Goal: Information Seeking & Learning: Learn about a topic

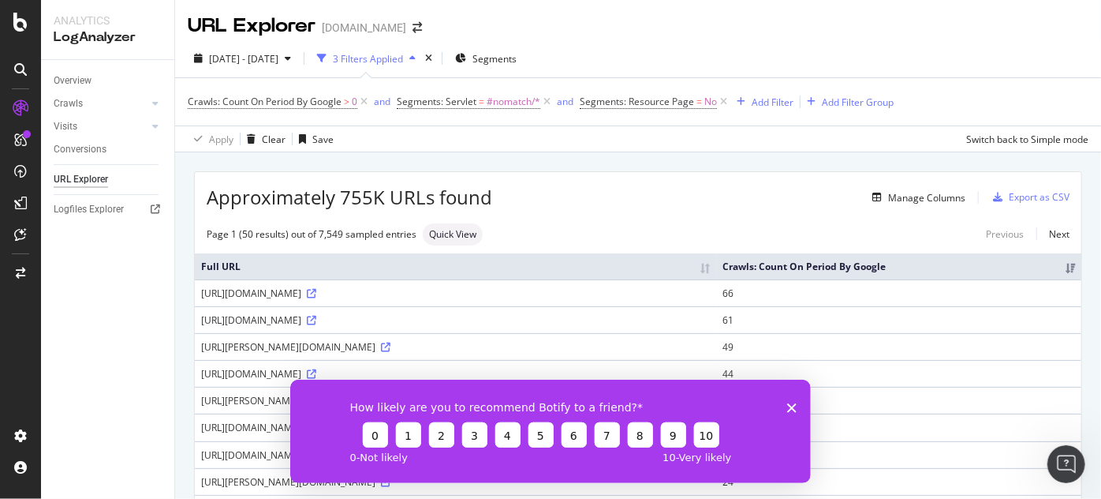
click at [796, 405] on div "How likely are you to recommend Botify to a friend? 0 1 2 3 4 5 6 7 8 9 10 0 - …" at bounding box center [550, 430] width 521 height 103
click at [790, 409] on polygon "Close survey" at bounding box center [790, 406] width 9 height 9
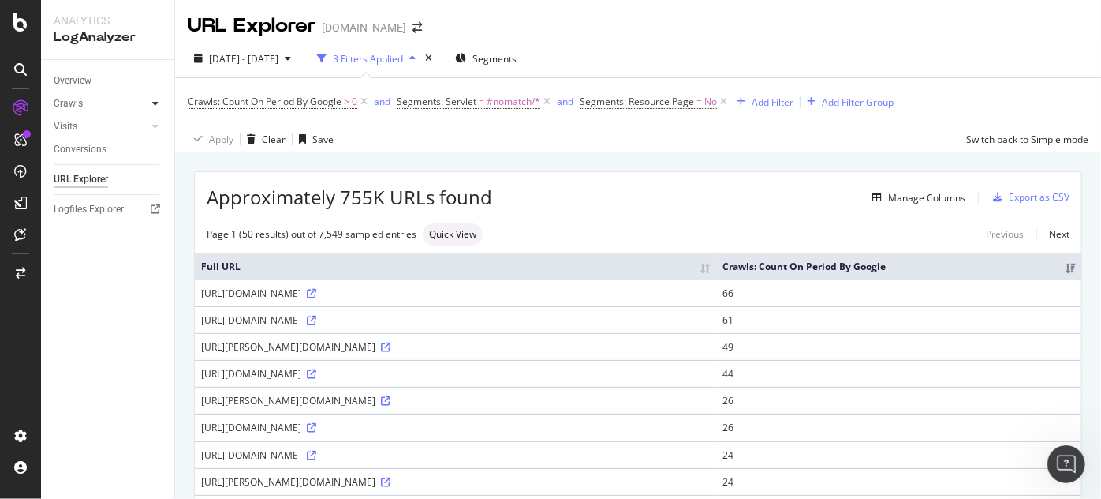
click at [159, 106] on div at bounding box center [156, 103] width 16 height 16
click at [73, 99] on div "Crawls" at bounding box center [68, 103] width 29 height 17
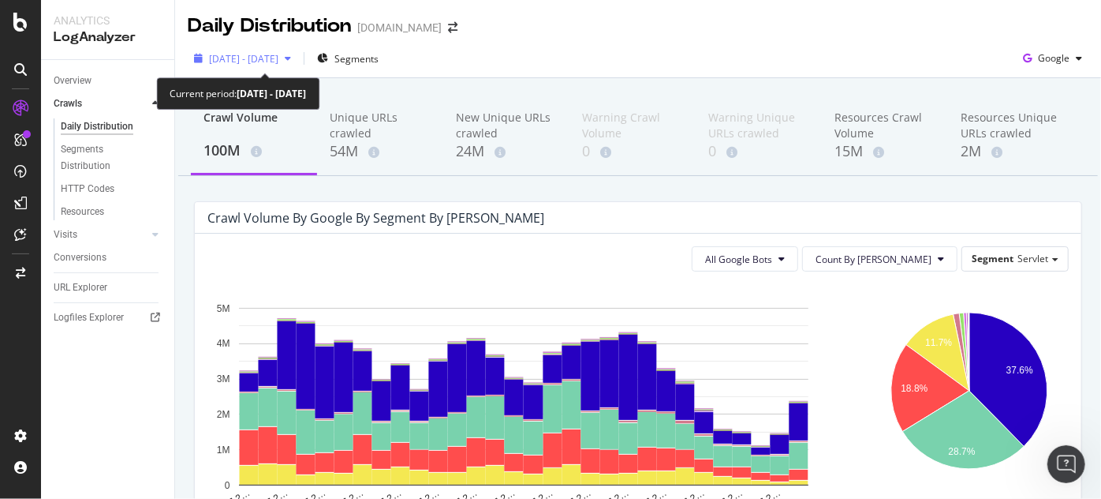
click at [272, 51] on div "2025 Mar. 16th - Apr. 14th" at bounding box center [243, 59] width 110 height 24
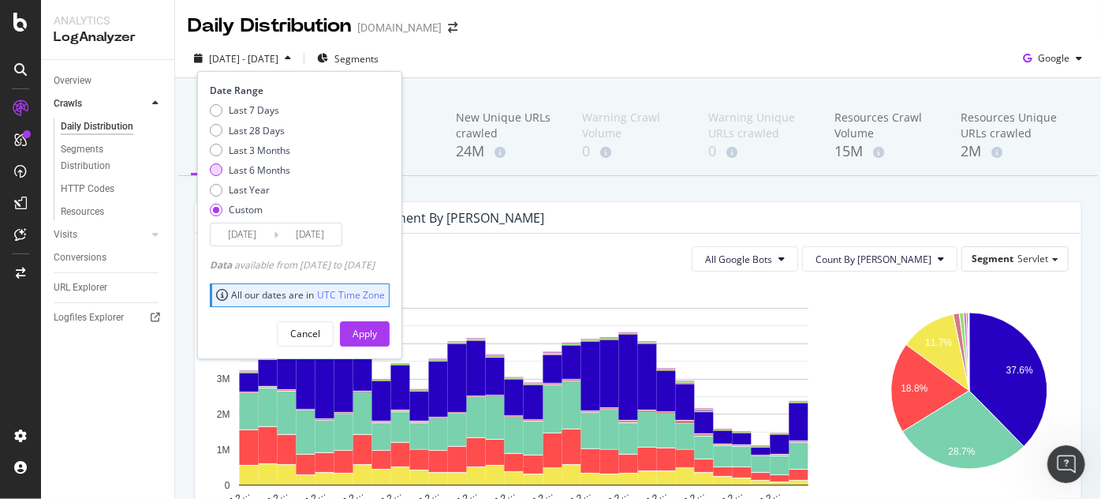
drag, startPoint x: 252, startPoint y: 166, endPoint x: 287, endPoint y: 188, distance: 41.4
click at [252, 166] on div "Last 6 Months" at bounding box center [260, 169] width 62 height 13
type input "2025/04/03"
type input "2025/10/02"
click at [377, 333] on div "Apply" at bounding box center [365, 333] width 24 height 13
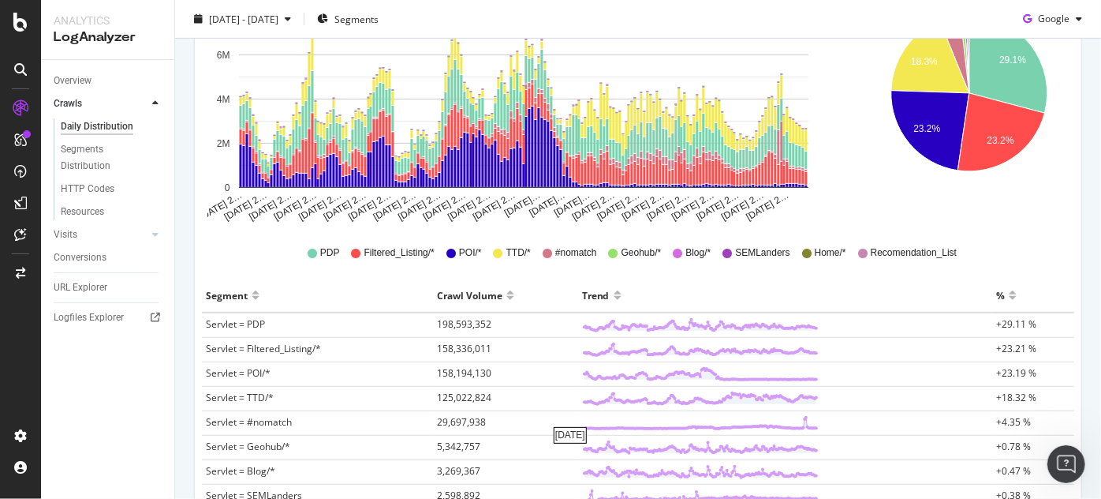
scroll to position [382, 0]
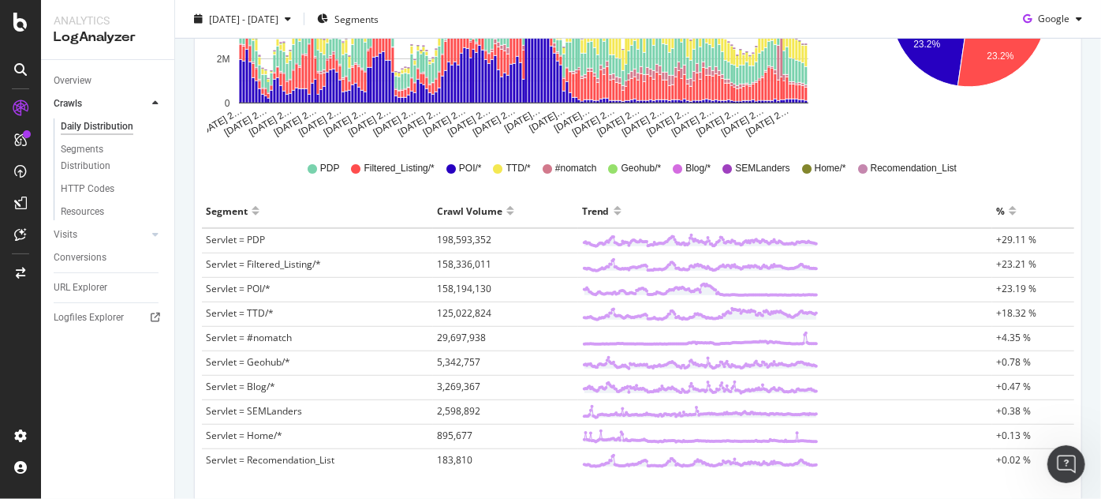
drag, startPoint x: 450, startPoint y: 289, endPoint x: 395, endPoint y: 290, distance: 54.5
click at [395, 290] on td "Servlet = POI/*" at bounding box center [317, 290] width 231 height 24
click at [449, 285] on span "158,194,130" at bounding box center [464, 288] width 54 height 13
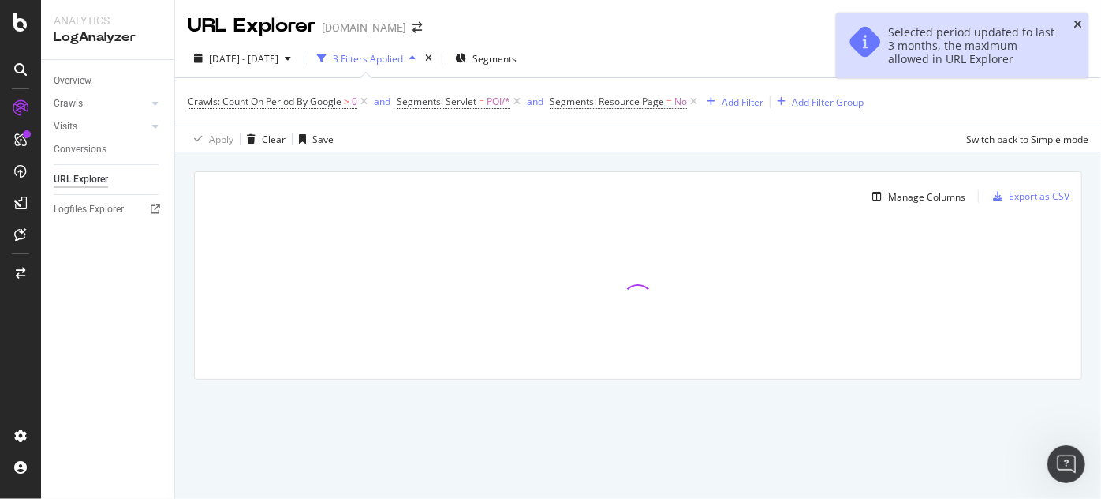
click at [1080, 23] on icon "close toast" at bounding box center [1078, 24] width 9 height 11
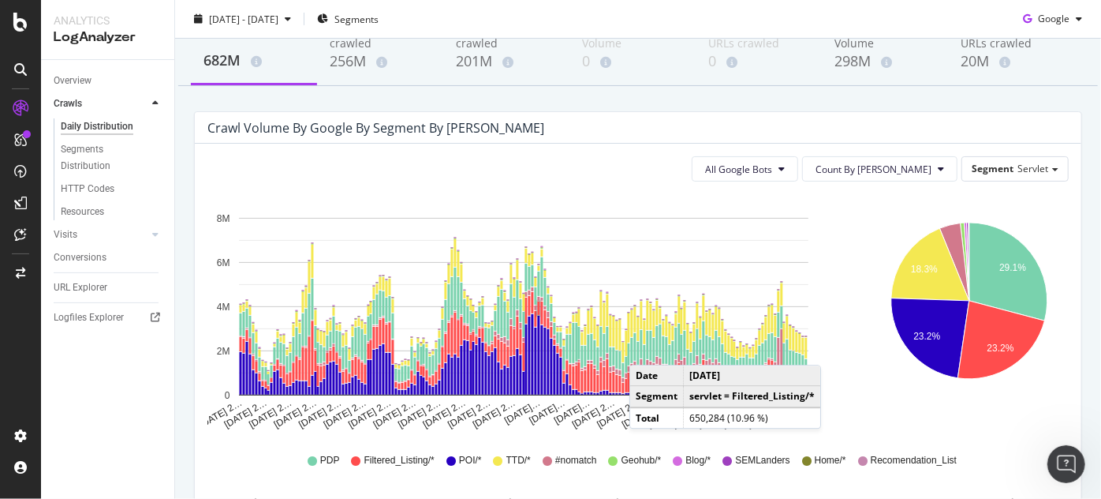
scroll to position [95, 0]
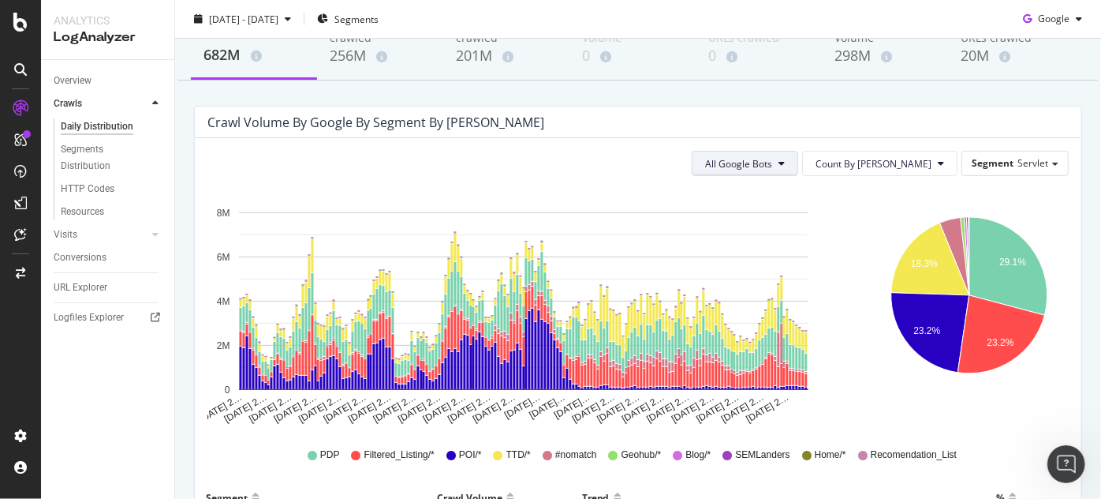
click at [772, 159] on span "All Google Bots" at bounding box center [738, 163] width 67 height 13
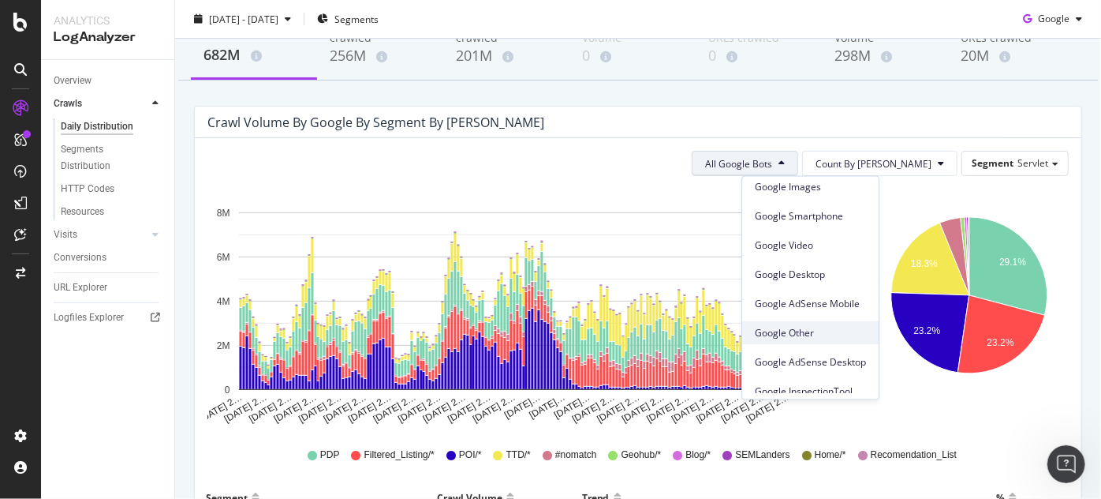
click at [793, 341] on div "Google Other" at bounding box center [810, 332] width 136 height 23
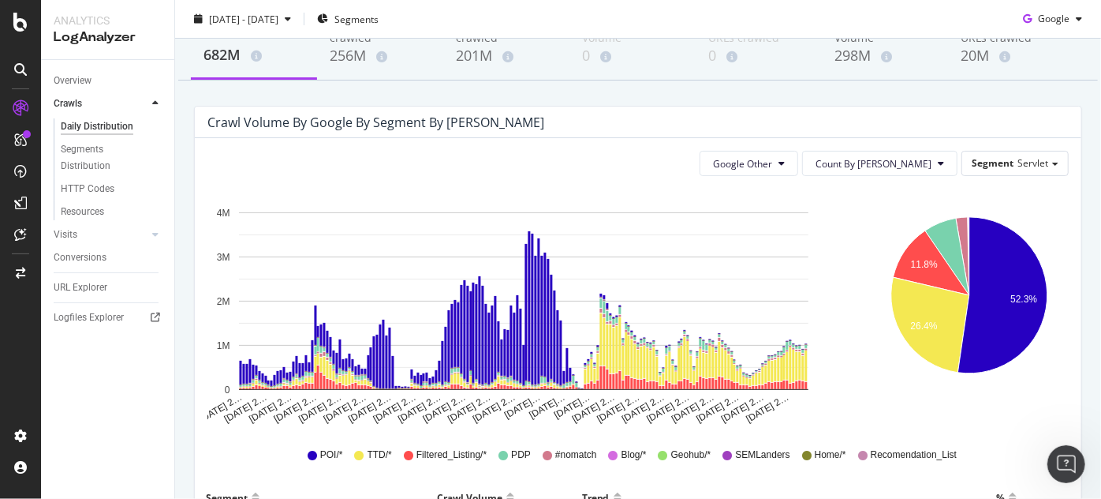
scroll to position [382, 0]
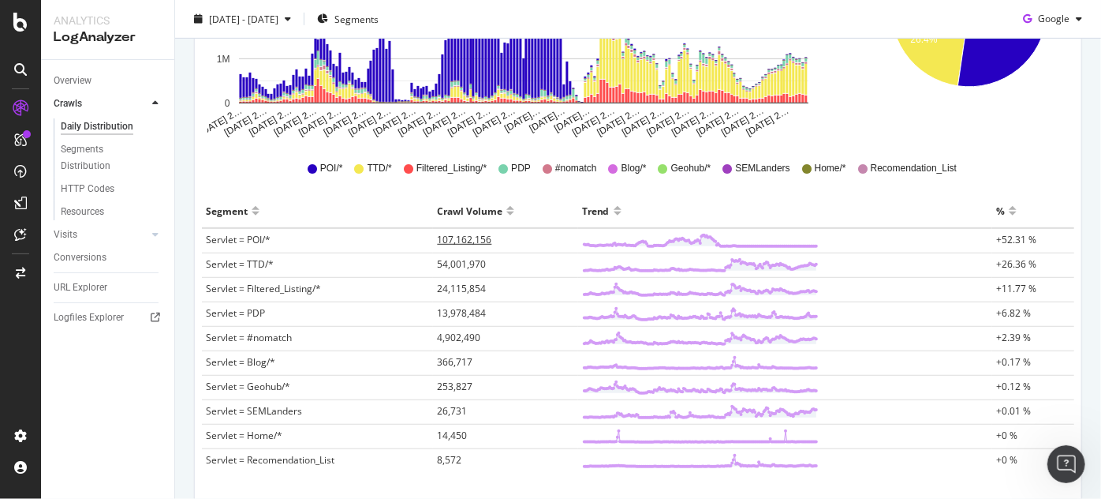
click at [475, 235] on span "107,162,156" at bounding box center [464, 239] width 54 height 13
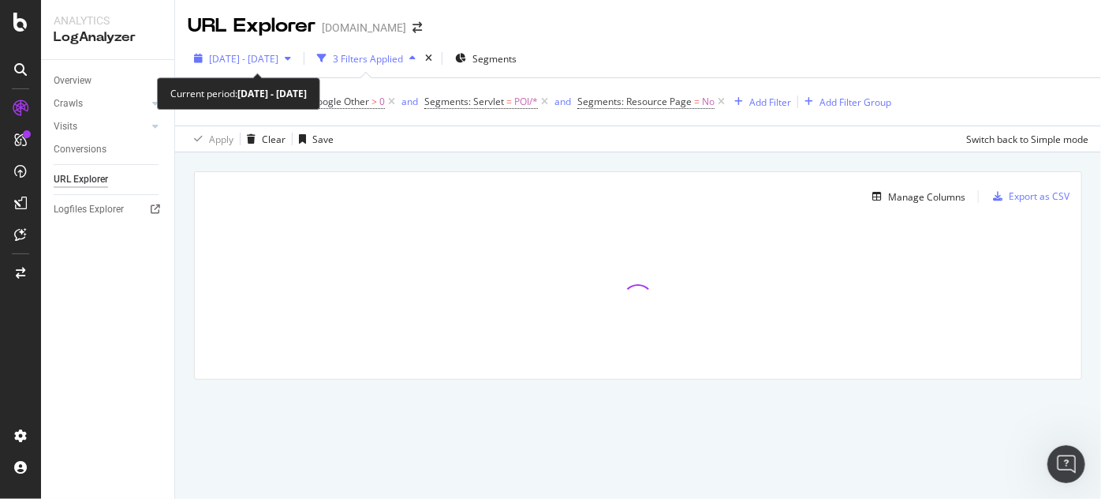
click at [276, 60] on span "2025 Jul. 3rd - Oct. 2nd" at bounding box center [243, 58] width 69 height 13
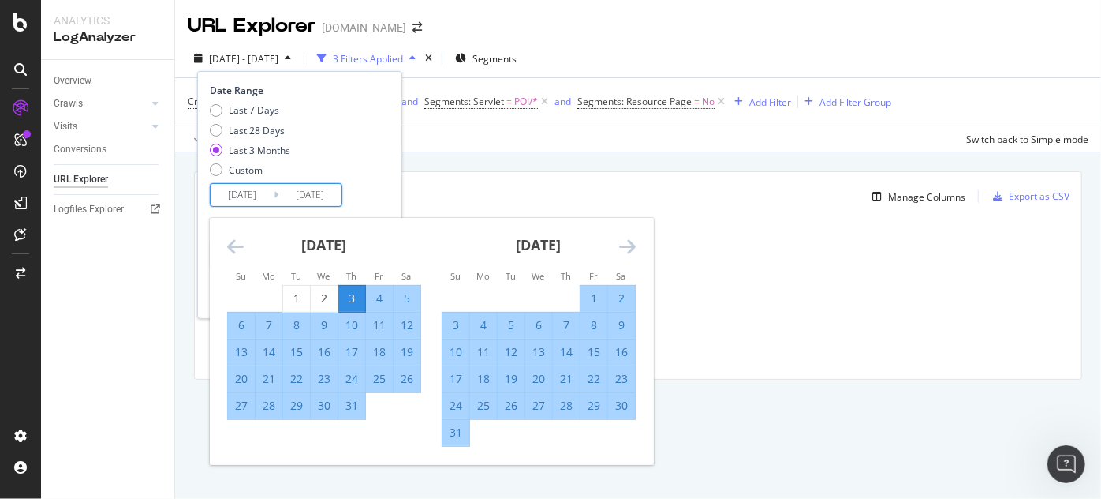
click at [305, 191] on input "2025/10/02" at bounding box center [309, 195] width 63 height 22
click at [407, 351] on div "19" at bounding box center [407, 352] width 27 height 16
type input "2025/07/19"
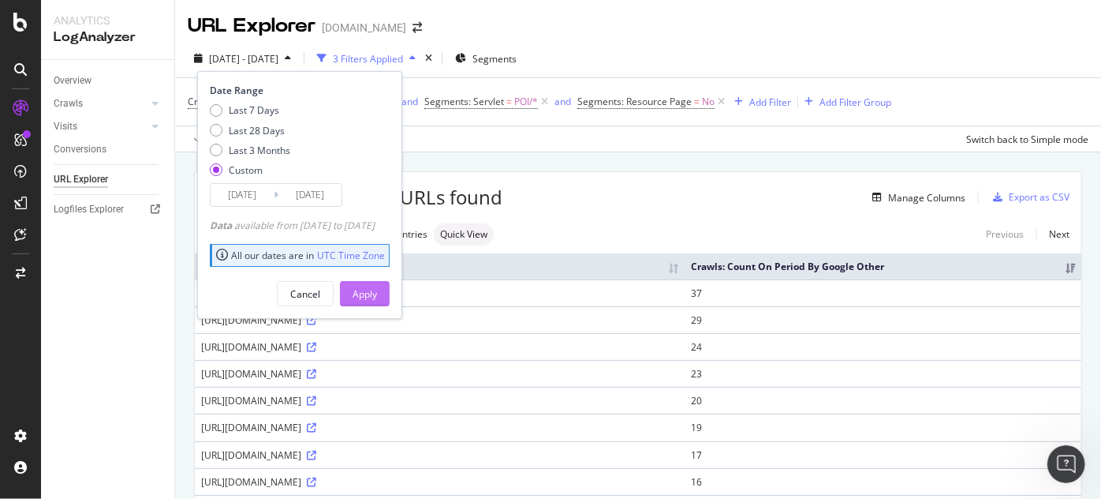
click at [377, 294] on div "Apply" at bounding box center [365, 293] width 24 height 13
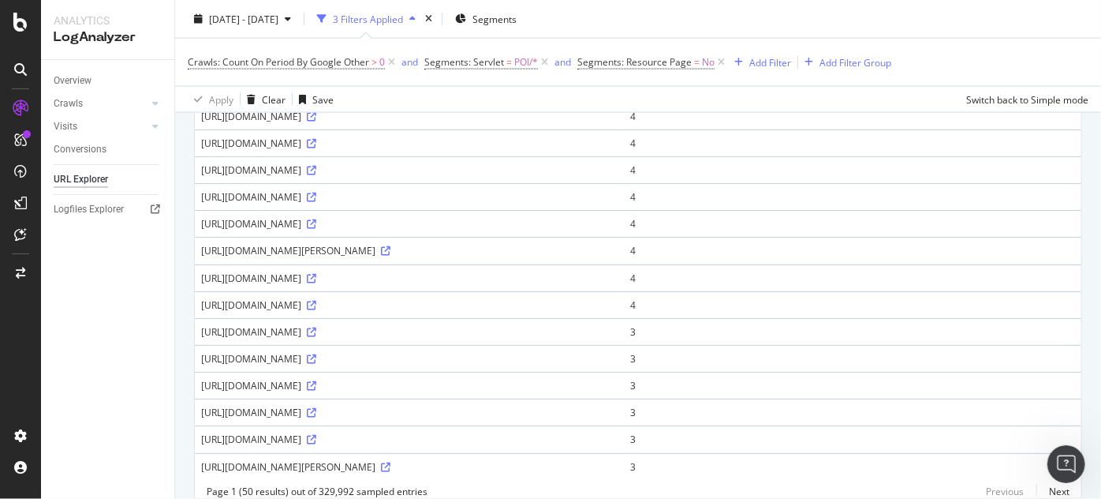
scroll to position [1147, 0]
drag, startPoint x: 363, startPoint y: 256, endPoint x: 202, endPoint y: 245, distance: 161.4
click at [202, 203] on div "https://www.viator.com/Goreme-attractions/Rose-Valley/d23271-a17003?seotype=att…" at bounding box center [409, 195] width 417 height 13
copy div "https://www.viator.com/Goreme-attractions/Rose-Valley/d23271-a17003?seotype=att…"
drag, startPoint x: 345, startPoint y: 134, endPoint x: 195, endPoint y: 122, distance: 150.4
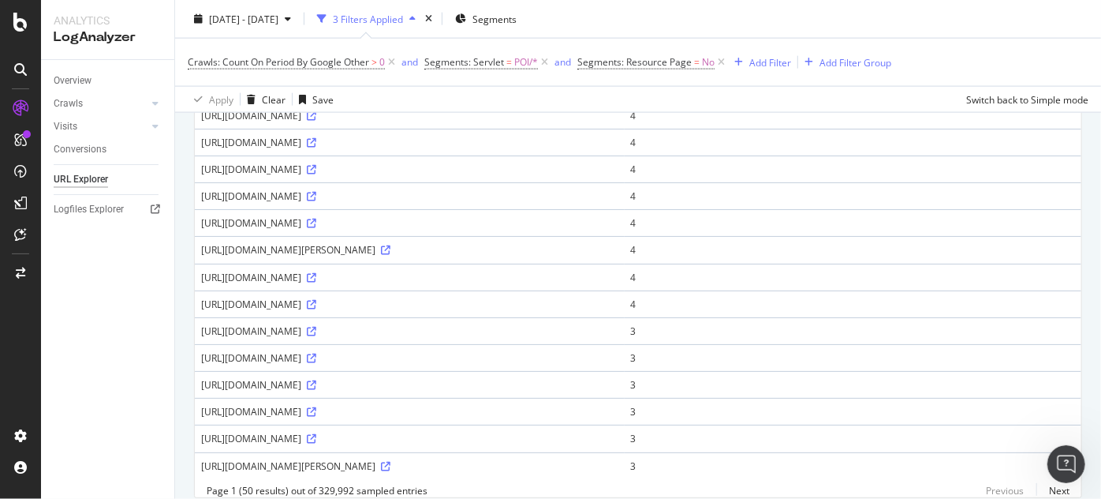
click at [195, 102] on td "https://www.viator.com/El-Calafate-attractions/Upsala-Glacier/d935-a3481?seotyp…" at bounding box center [410, 88] width 430 height 27
copy div "https://www.viator.com/El-Calafate-attractions/Upsala-Glacier/d935-a3481?seotyp…"
drag, startPoint x: 151, startPoint y: 299, endPoint x: 159, endPoint y: 305, distance: 9.5
click at [151, 300] on div "Overview Crawls Daily Distribution Segments Distribution HTTP Codes Resources V…" at bounding box center [107, 279] width 133 height 439
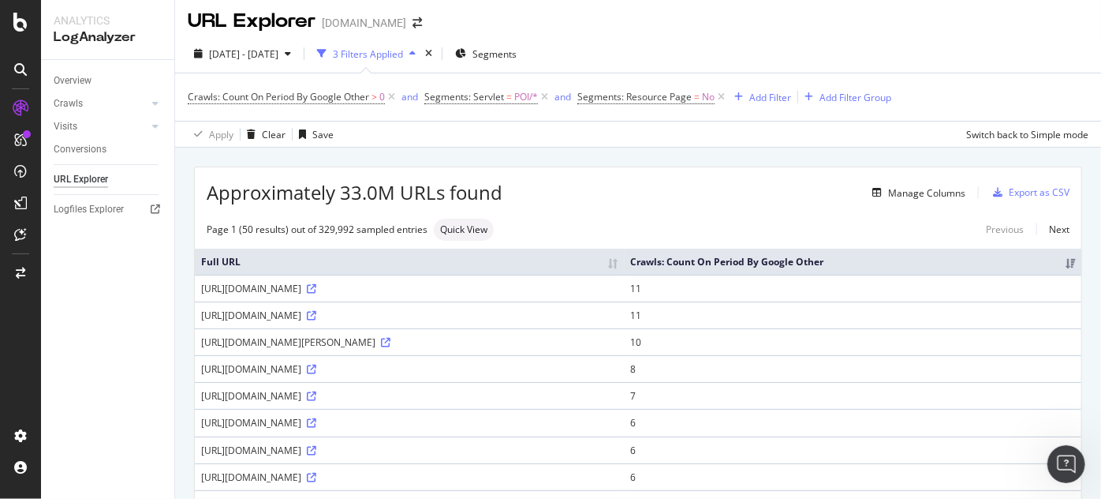
scroll to position [0, 0]
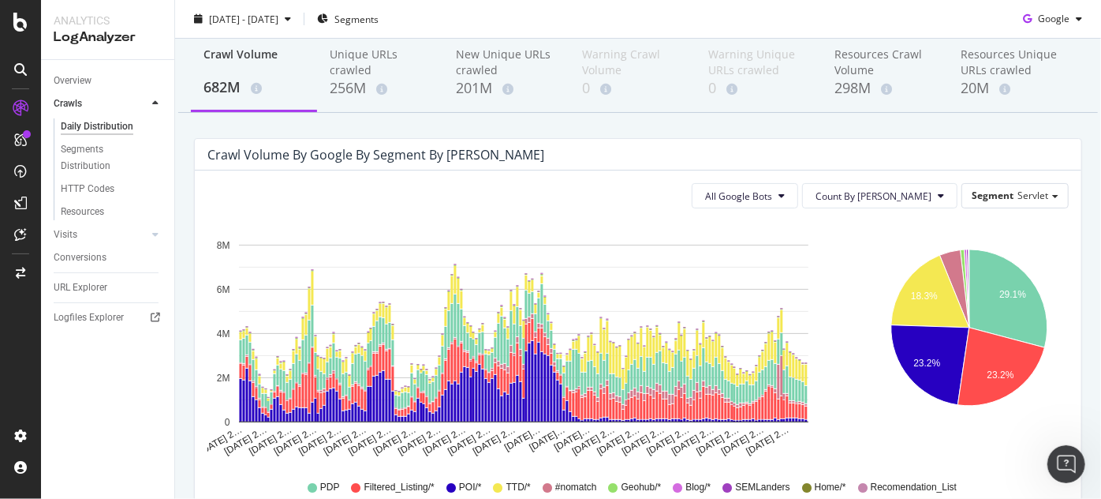
scroll to position [95, 0]
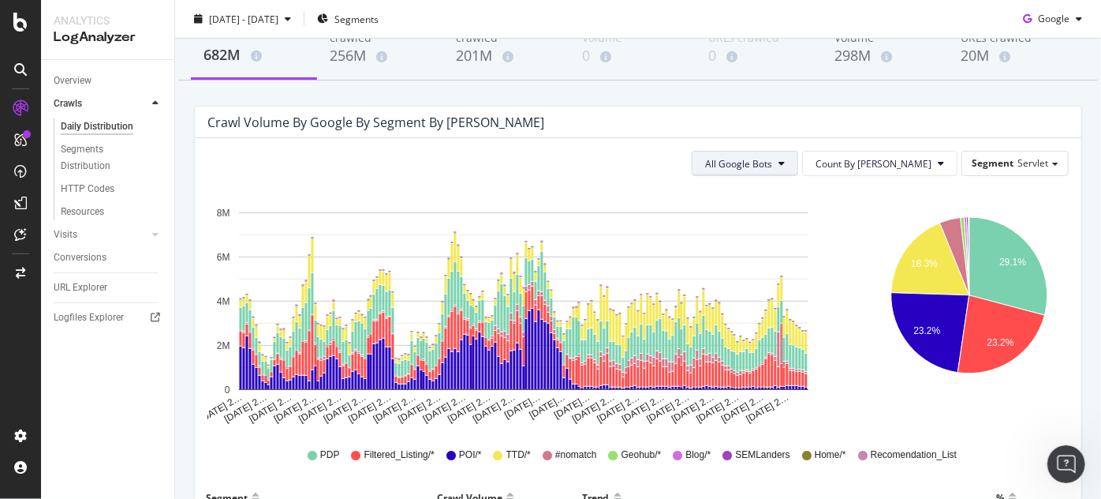
click at [772, 169] on span "All Google Bots" at bounding box center [738, 163] width 67 height 13
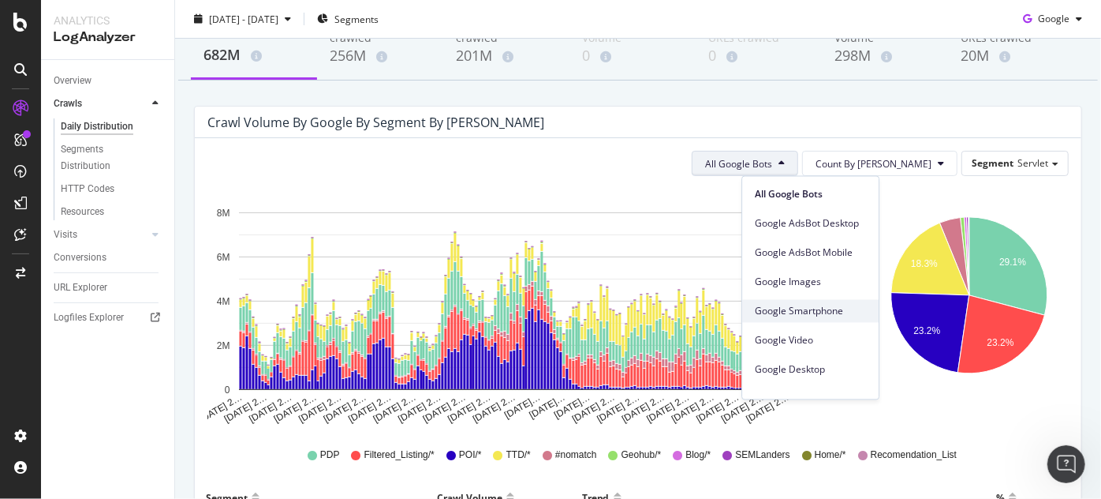
click at [824, 307] on span "Google Smartphone" at bounding box center [810, 311] width 111 height 14
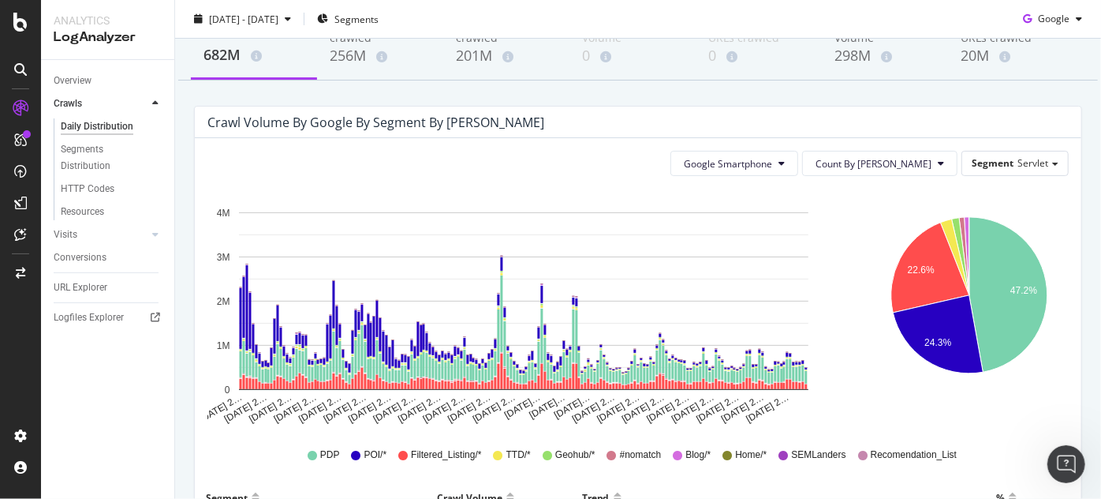
scroll to position [191, 0]
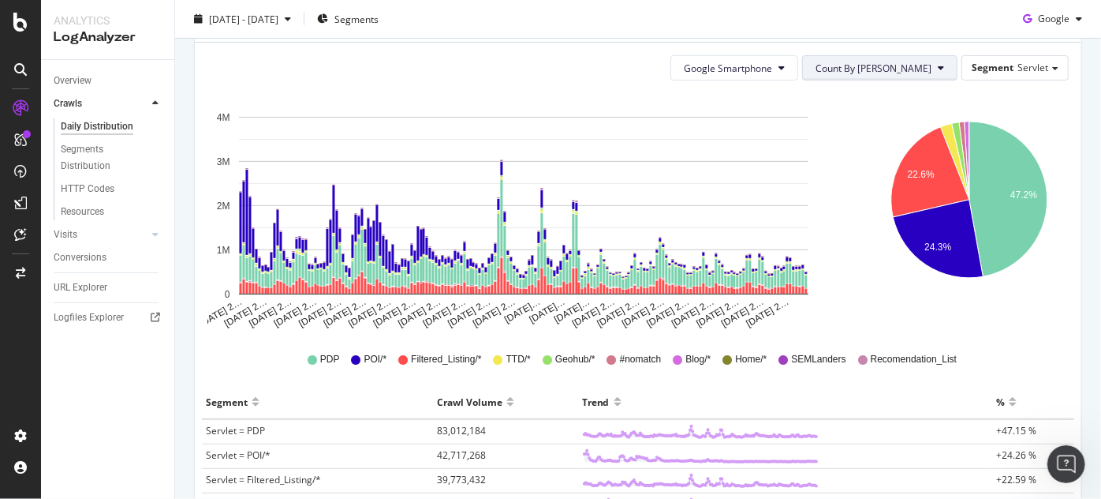
click at [912, 73] on span "Count By [PERSON_NAME]" at bounding box center [874, 68] width 116 height 13
click at [890, 123] on span "Cumulated" at bounding box center [924, 128] width 119 height 14
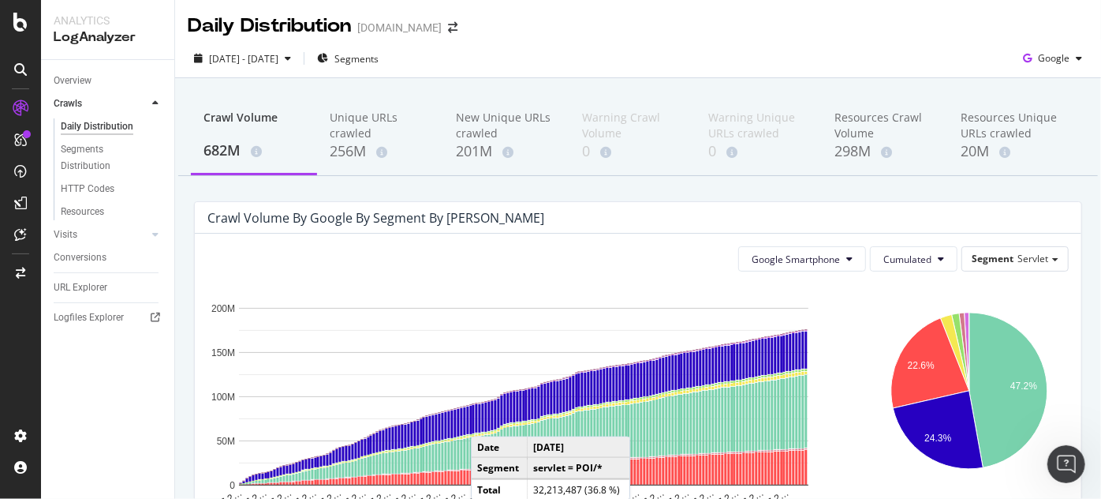
scroll to position [191, 0]
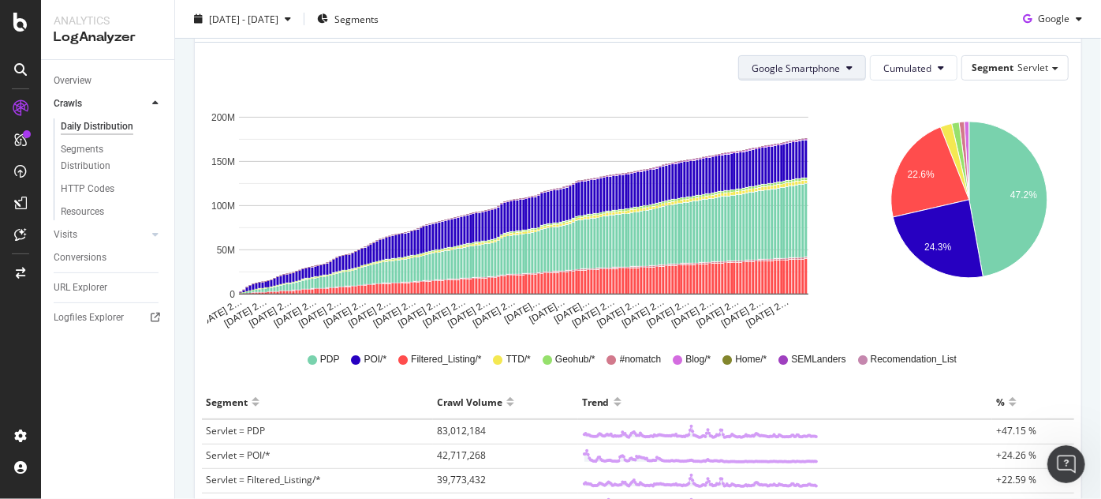
click at [842, 75] on button "Google Smartphone" at bounding box center [802, 67] width 128 height 25
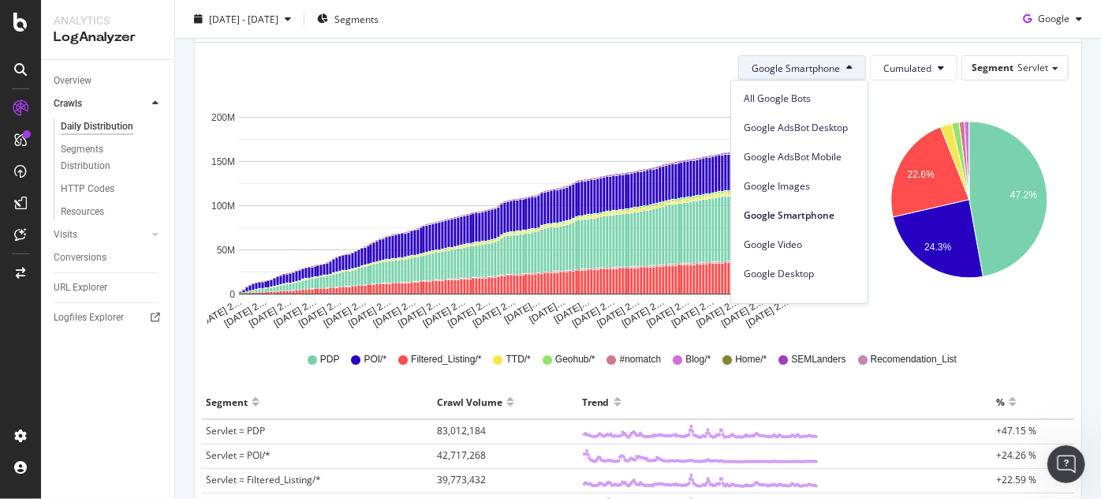
click at [842, 75] on button "Google Smartphone" at bounding box center [802, 67] width 128 height 25
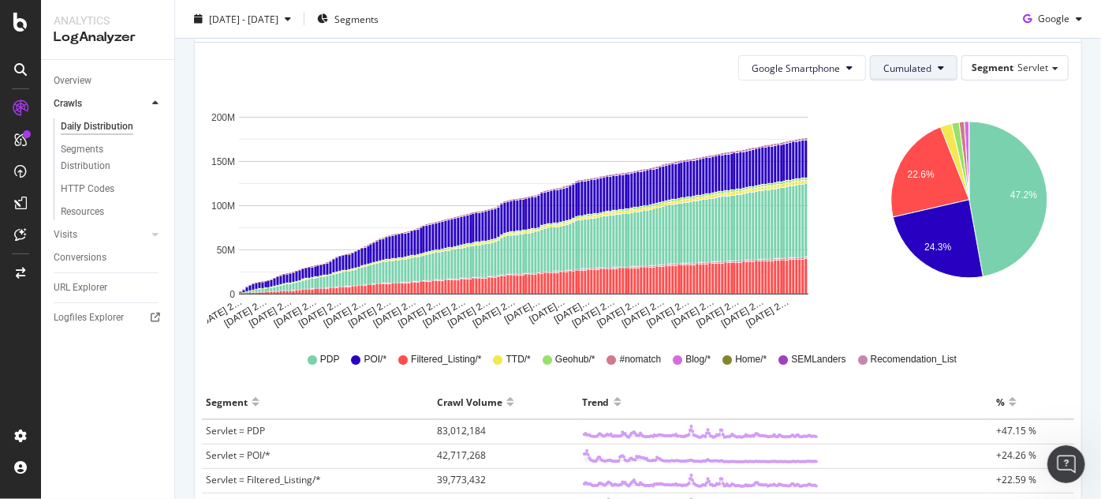
click at [884, 68] on span "Cumulated" at bounding box center [908, 68] width 48 height 13
drag, startPoint x: 888, startPoint y: 93, endPoint x: 1018, endPoint y: 72, distance: 131.9
click at [888, 93] on span "Count By [PERSON_NAME]" at bounding box center [933, 99] width 116 height 14
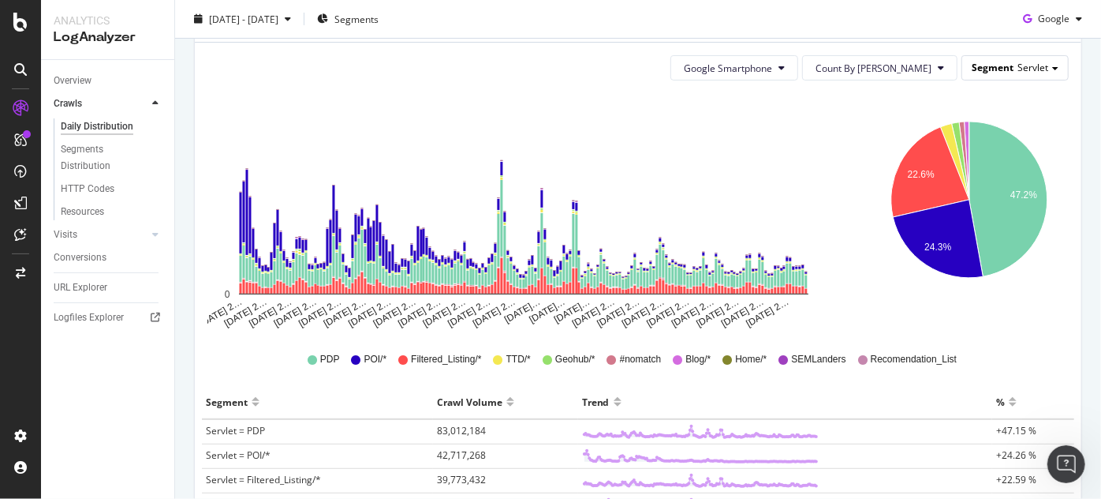
click at [1020, 68] on span "Servlet" at bounding box center [1033, 67] width 31 height 13
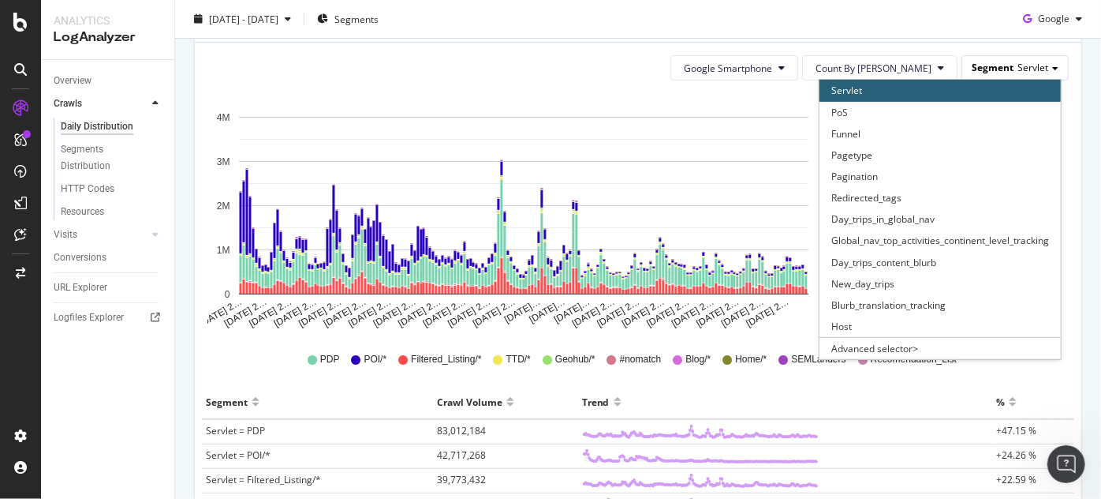
click at [1020, 68] on span "Servlet" at bounding box center [1033, 67] width 31 height 13
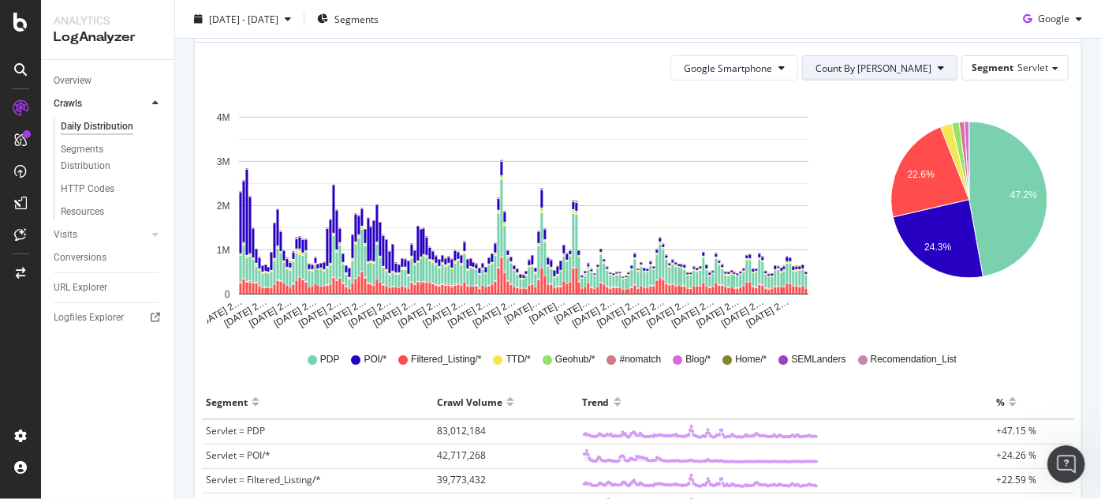
click at [879, 66] on span "Count By [PERSON_NAME]" at bounding box center [874, 68] width 116 height 13
click at [895, 68] on span "Count By [PERSON_NAME]" at bounding box center [874, 68] width 116 height 13
click at [772, 73] on span "Google Smartphone" at bounding box center [728, 68] width 88 height 13
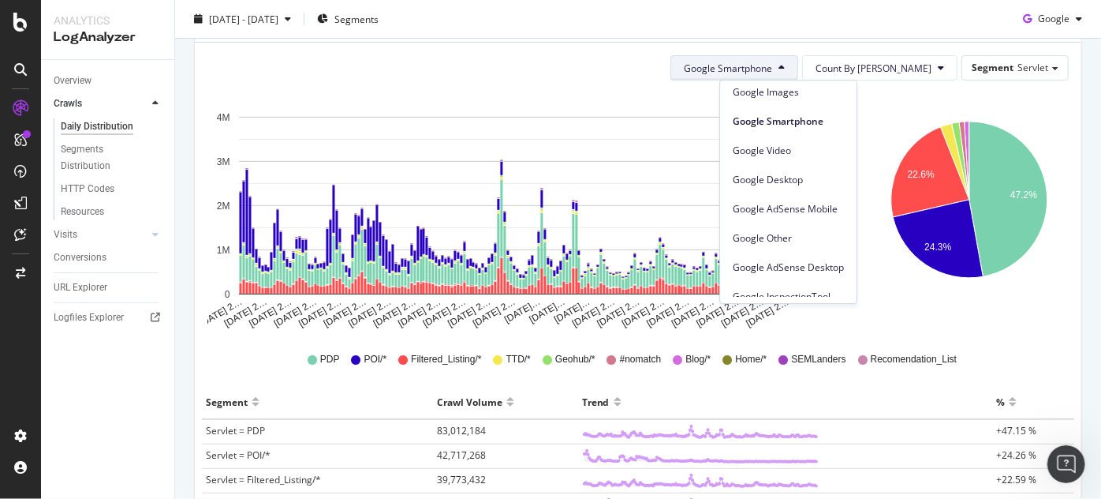
scroll to position [95, 0]
click at [787, 175] on span "Google Desktop" at bounding box center [788, 178] width 111 height 14
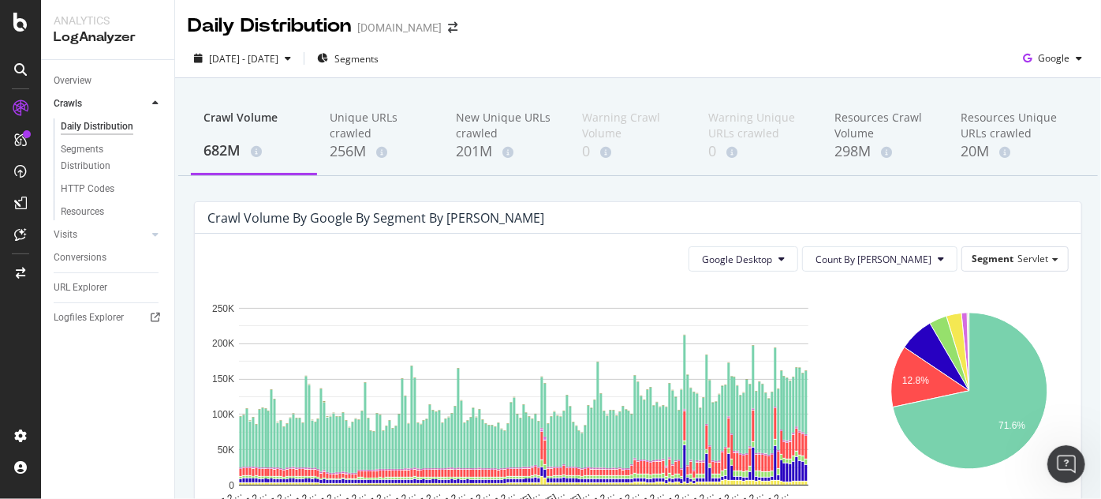
scroll to position [95, 0]
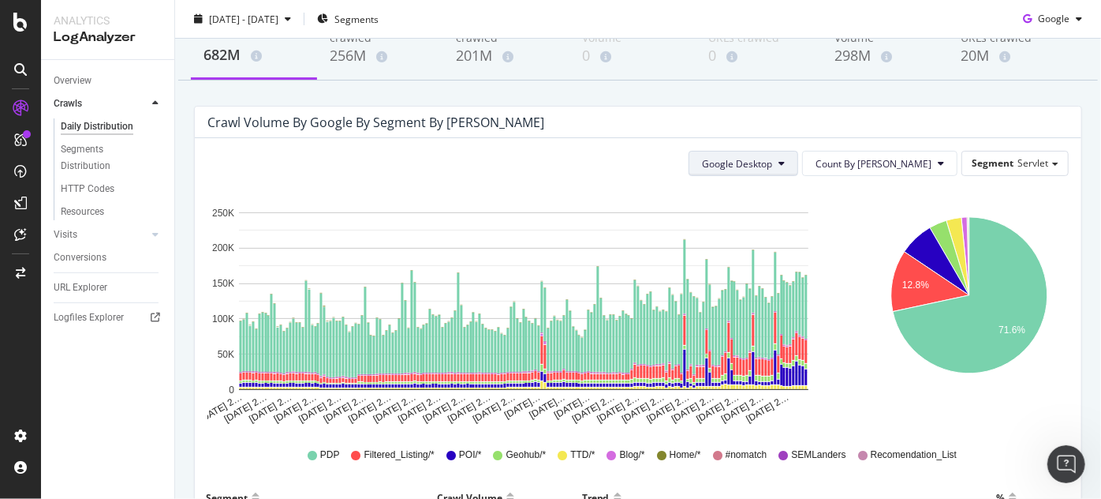
click at [772, 167] on span "Google Desktop" at bounding box center [737, 163] width 70 height 13
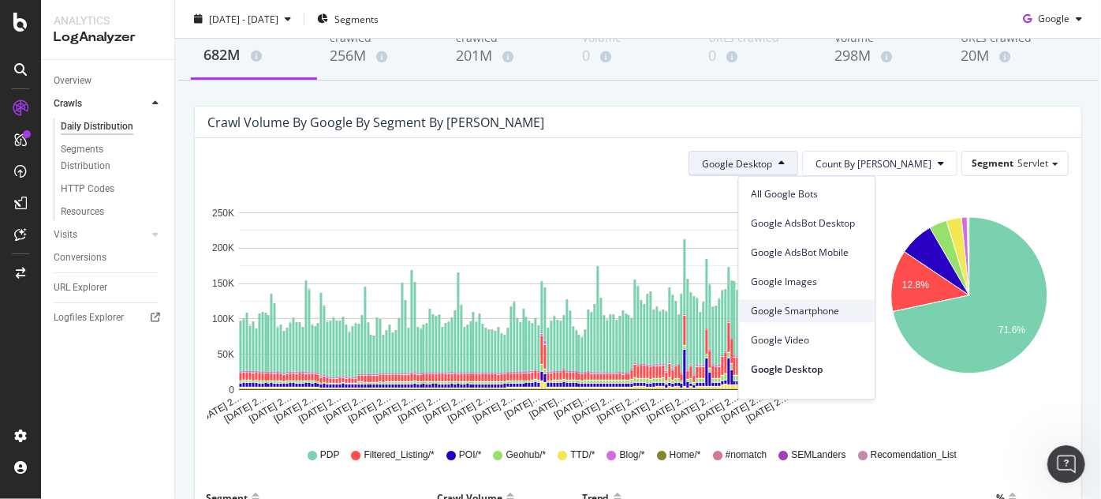
click at [812, 305] on span "Google Smartphone" at bounding box center [807, 311] width 111 height 14
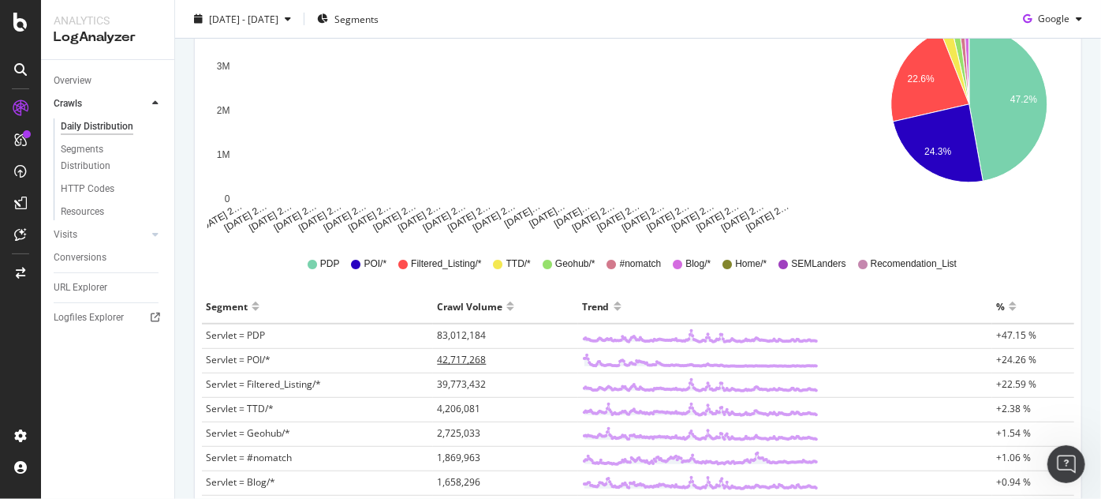
scroll to position [478, 0]
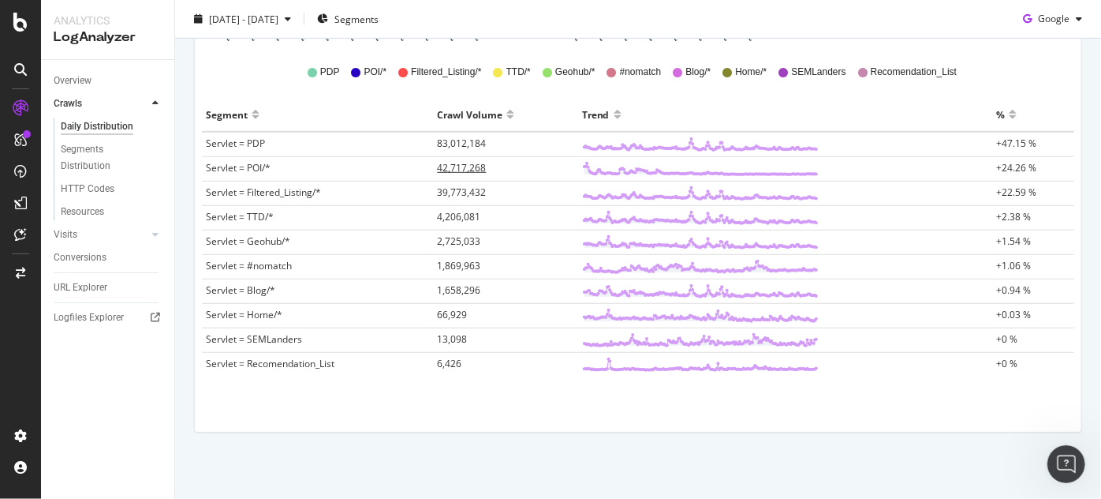
click at [450, 166] on span "42,717,268" at bounding box center [461, 167] width 49 height 13
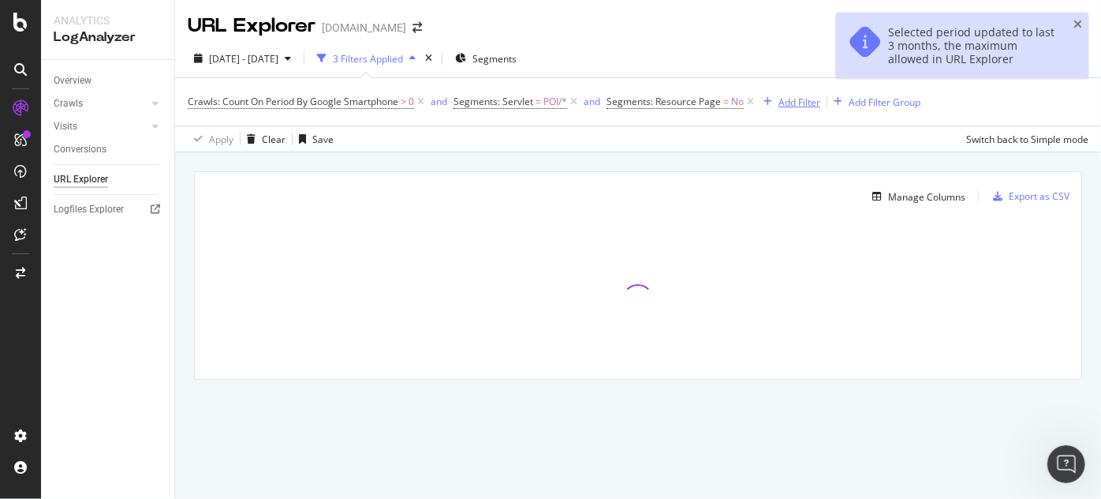
click at [795, 106] on div "Add Filter" at bounding box center [800, 101] width 42 height 13
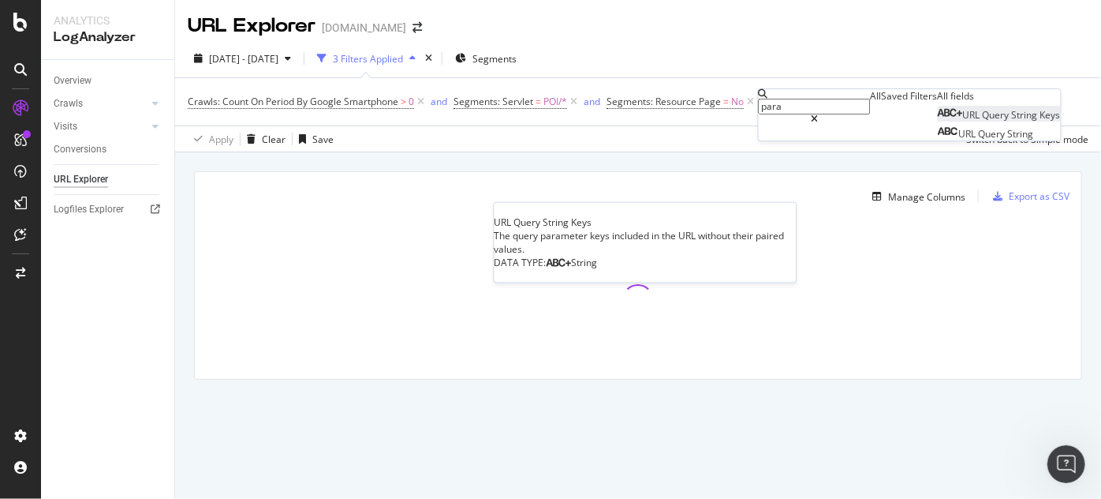
type input "para"
click at [983, 121] on span "Query" at bounding box center [997, 114] width 29 height 13
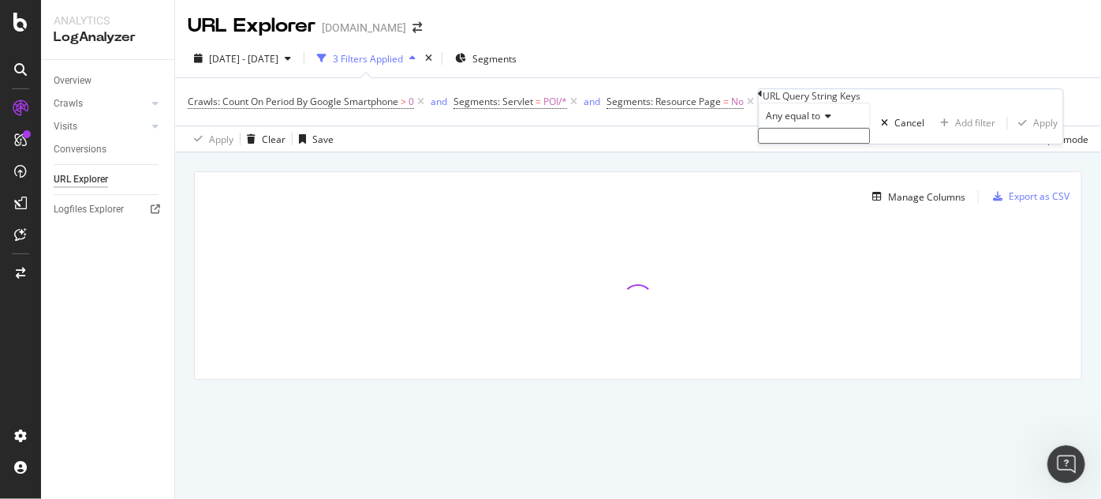
click at [803, 122] on span "Any equal to" at bounding box center [794, 115] width 54 height 13
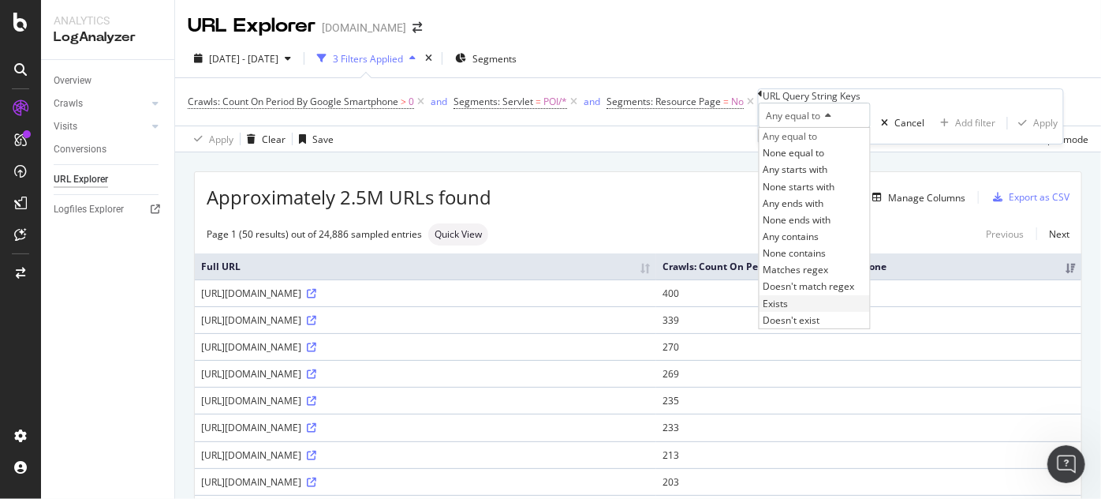
click at [789, 310] on span "Exists" at bounding box center [776, 303] width 25 height 13
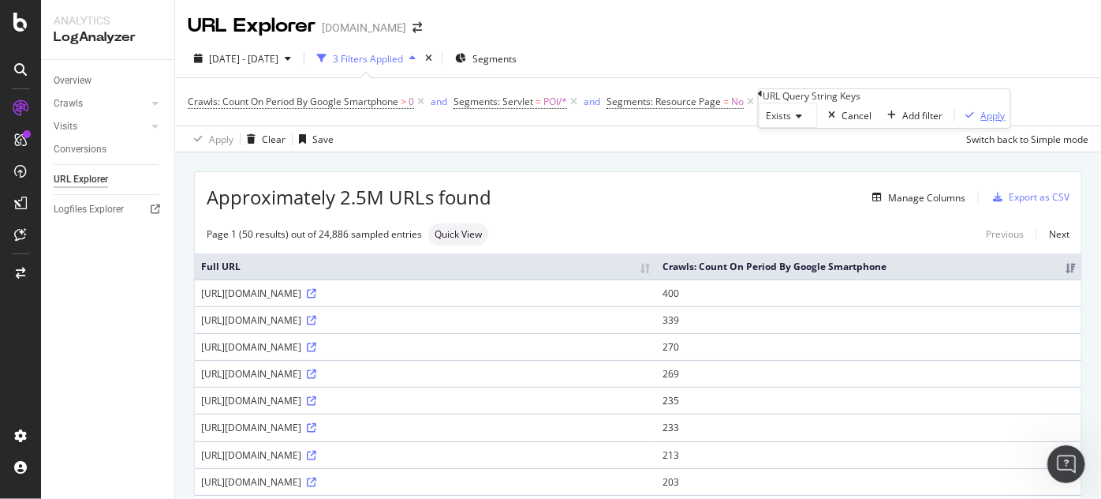
click at [981, 122] on div "Apply" at bounding box center [993, 115] width 24 height 13
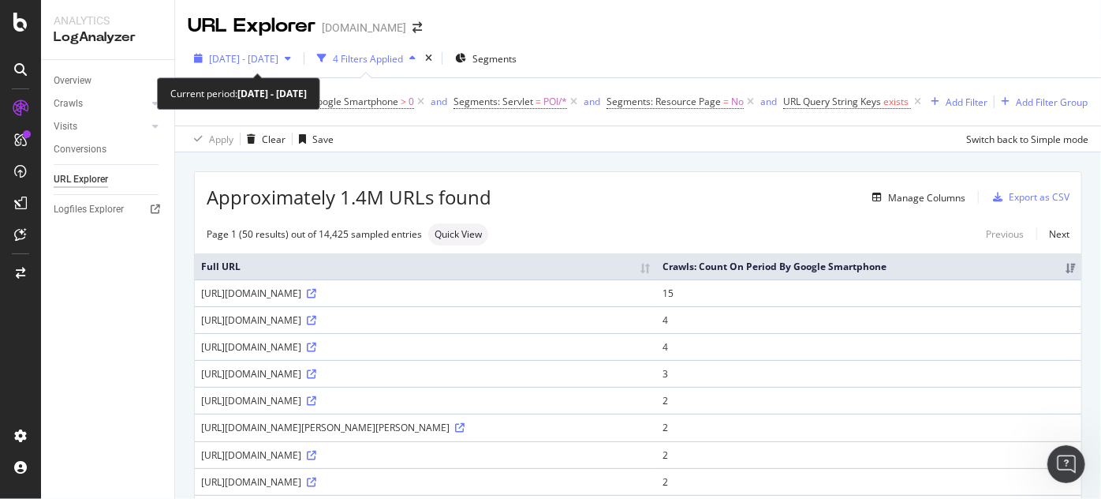
click at [258, 60] on span "2025 Jul. 3rd - Oct. 2nd" at bounding box center [243, 58] width 69 height 13
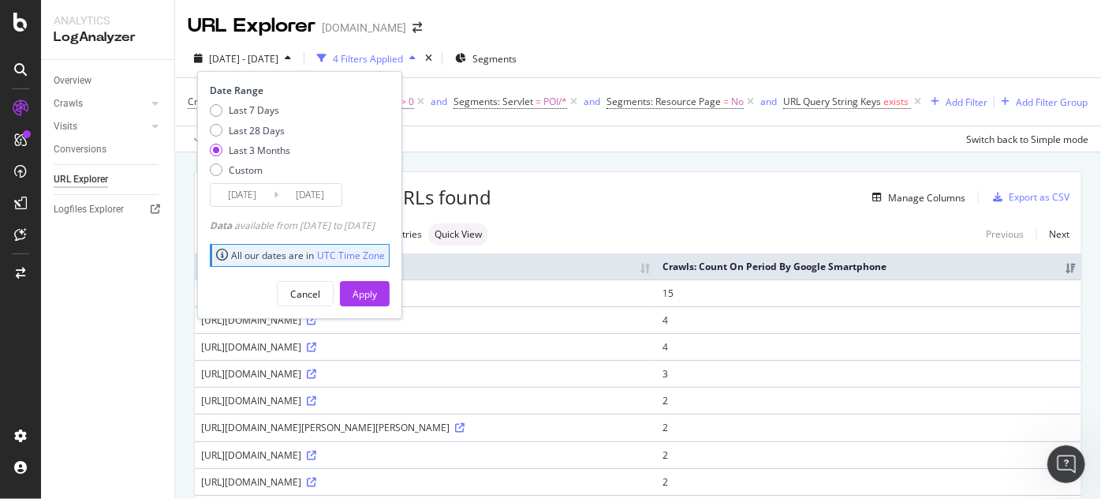
click at [305, 190] on input "2025/10/02" at bounding box center [309, 195] width 63 height 22
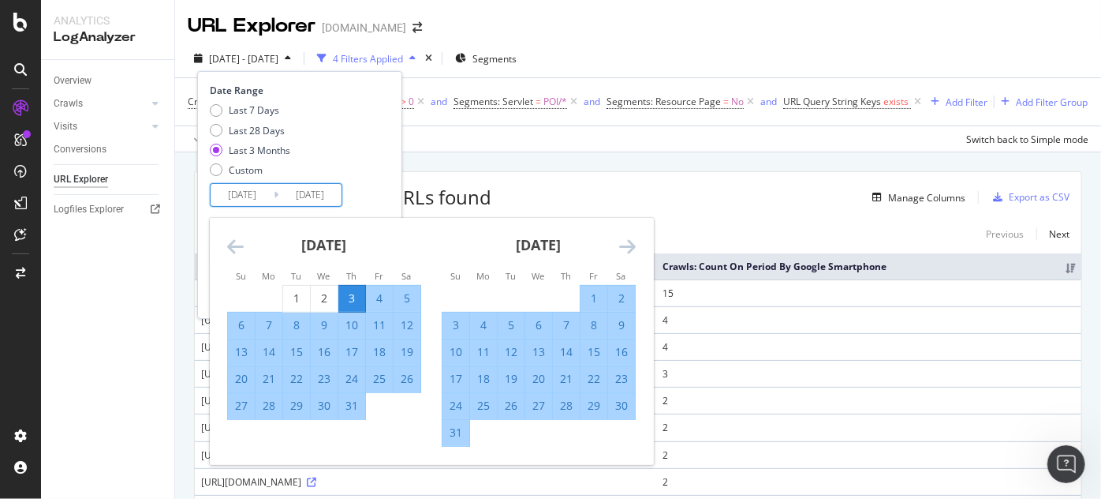
click at [454, 327] on div "3" at bounding box center [456, 325] width 27 height 16
type input "2025/08/03"
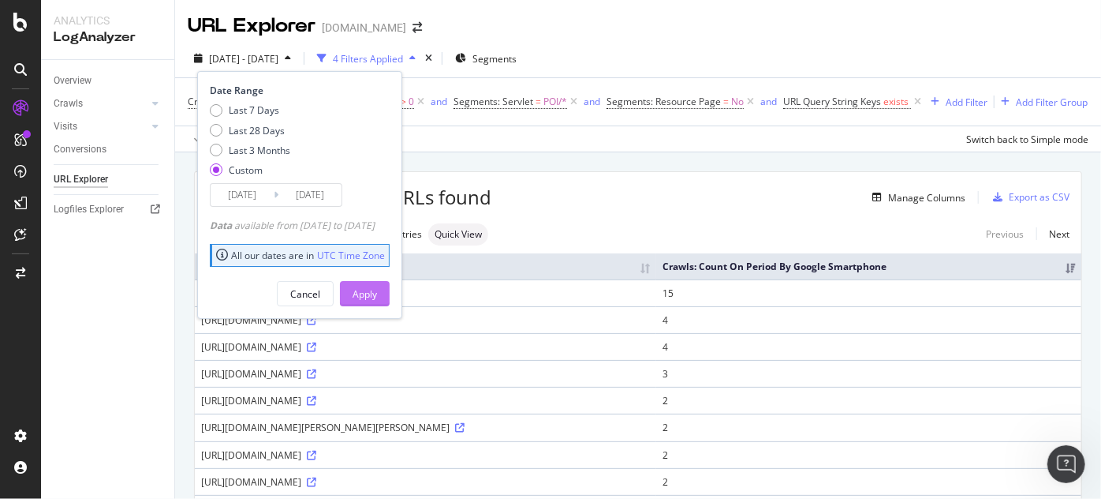
click at [377, 294] on div "Apply" at bounding box center [365, 293] width 24 height 13
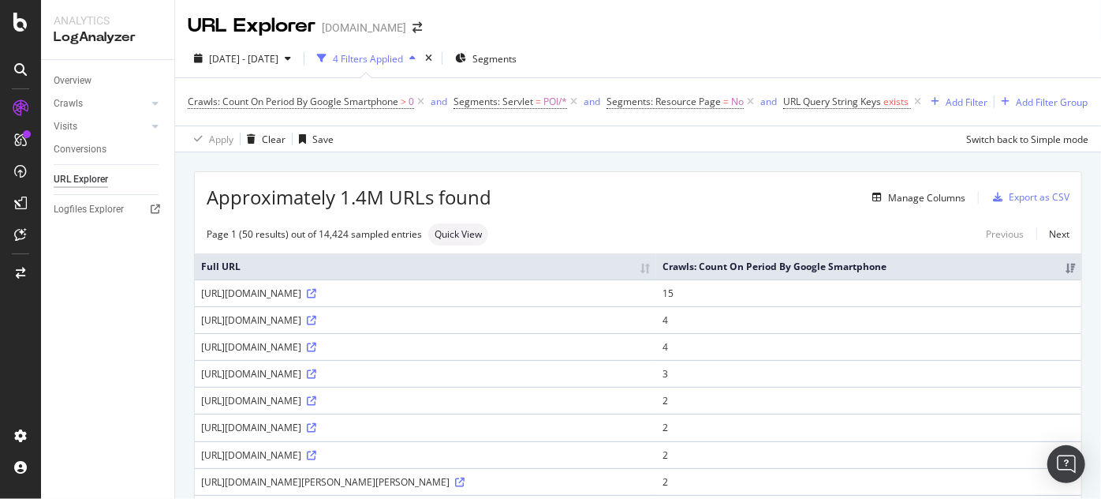
click at [575, 103] on icon at bounding box center [573, 102] width 13 height 16
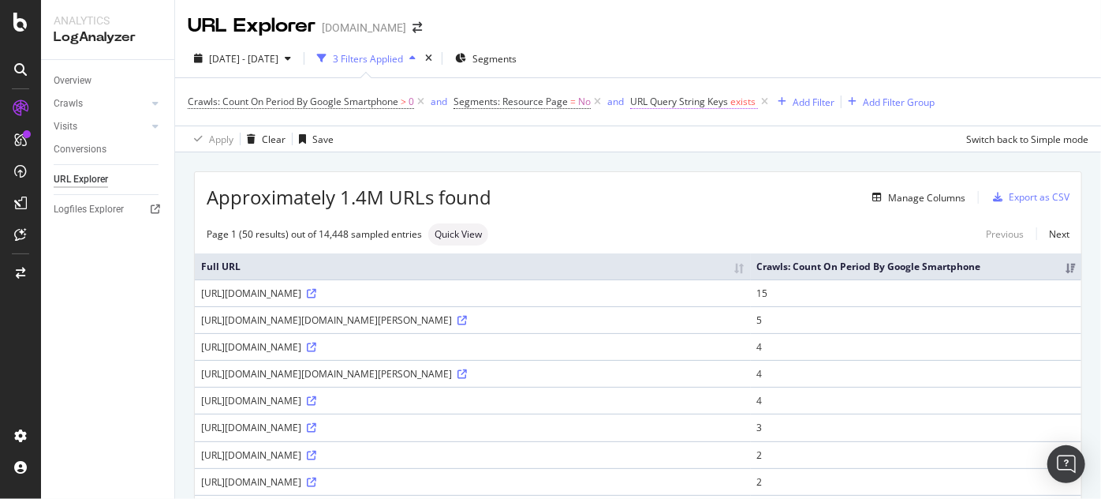
click at [707, 104] on span "URL Query String Keys" at bounding box center [679, 101] width 98 height 13
click at [677, 136] on icon at bounding box center [676, 138] width 11 height 9
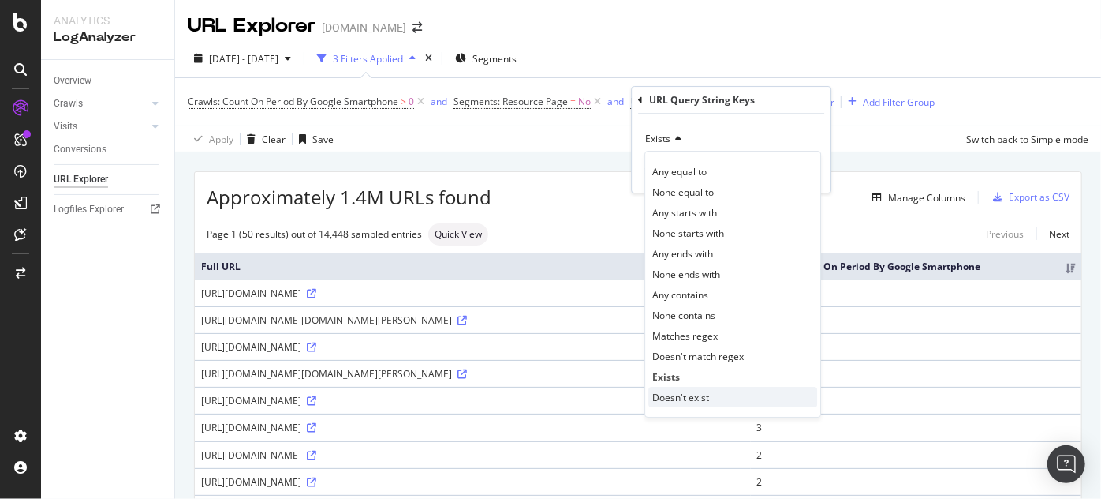
click at [680, 398] on span "Doesn't exist" at bounding box center [680, 396] width 57 height 13
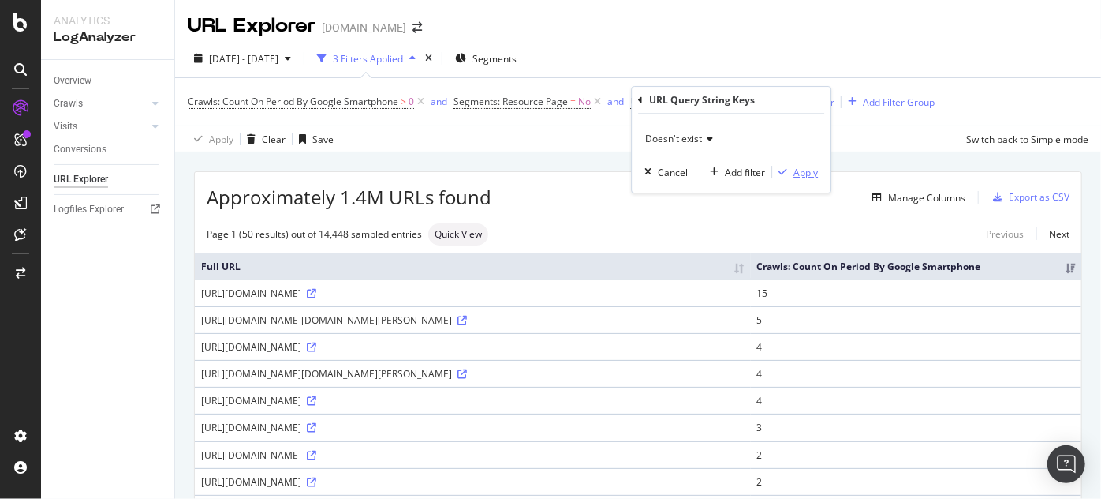
click at [807, 172] on div "Apply" at bounding box center [806, 172] width 24 height 13
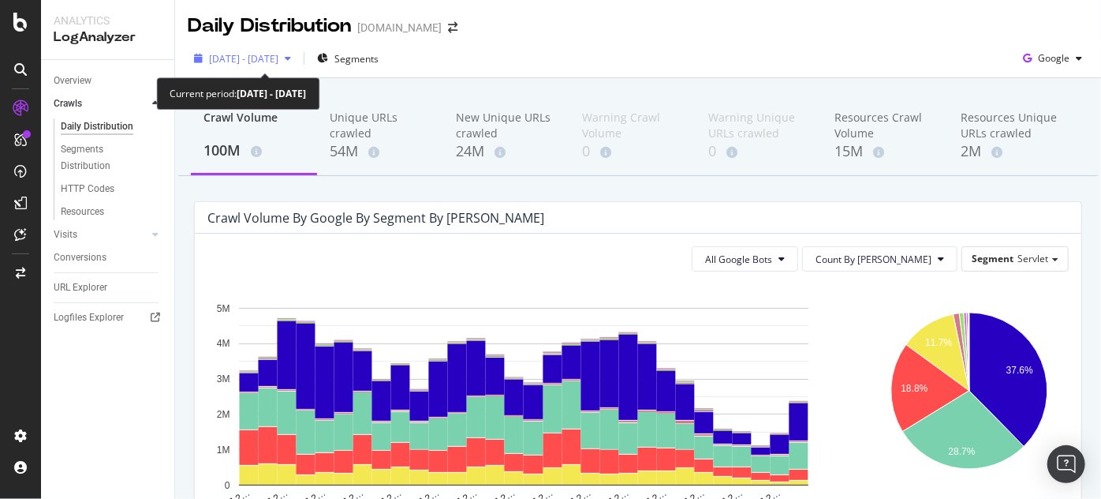
click at [260, 65] on div "2025 Mar. 16th - Apr. 14th" at bounding box center [243, 59] width 110 height 24
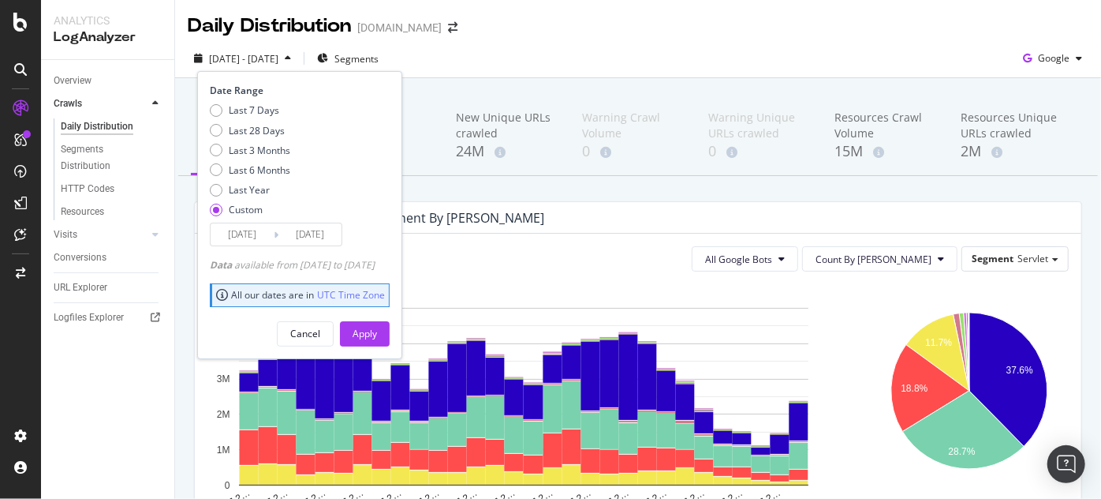
click at [592, 250] on div "All Google Bots Count By Day Segment Servlet" at bounding box center [637, 258] width 861 height 25
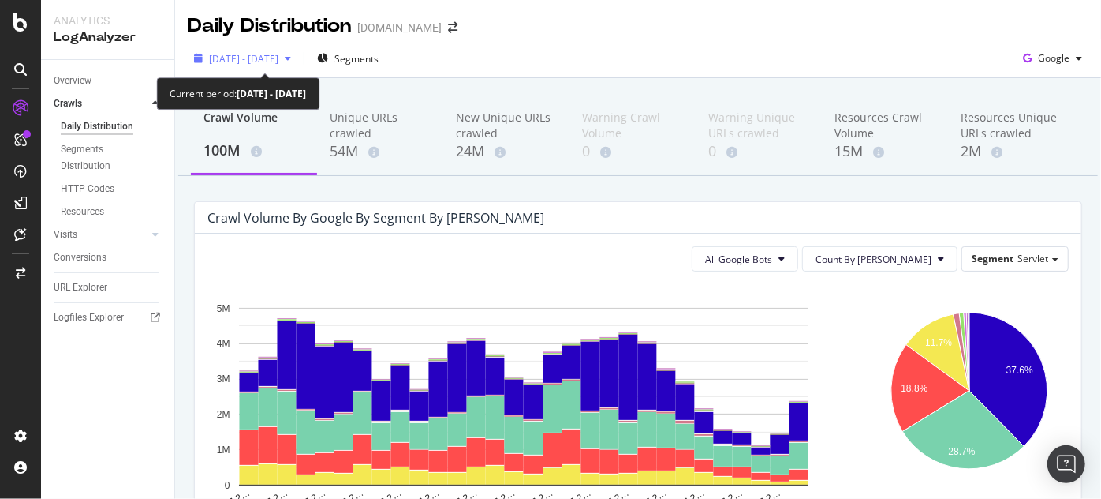
click at [272, 62] on span "2025 Mar. 16th - Apr. 14th" at bounding box center [243, 58] width 69 height 13
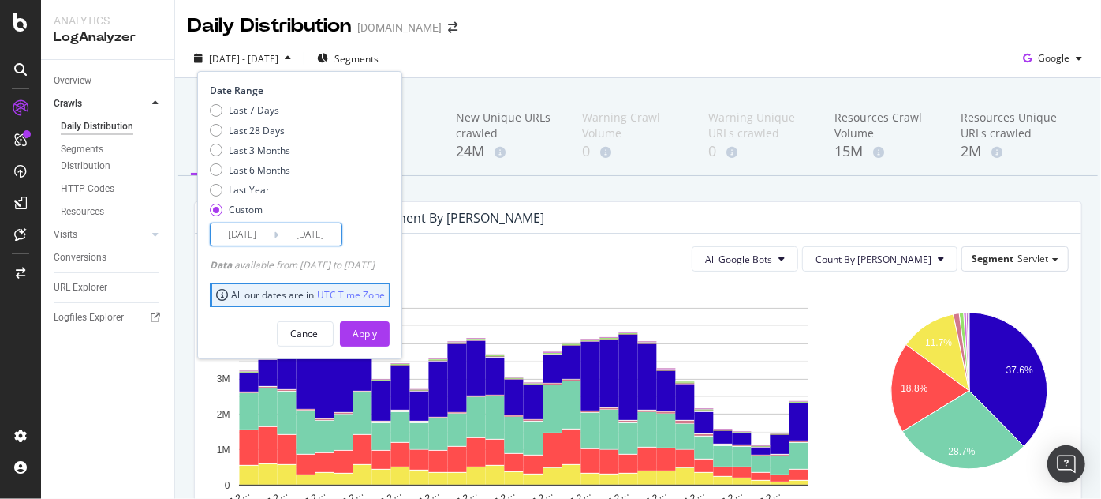
click at [249, 241] on input "2025/03/16" at bounding box center [242, 234] width 63 height 22
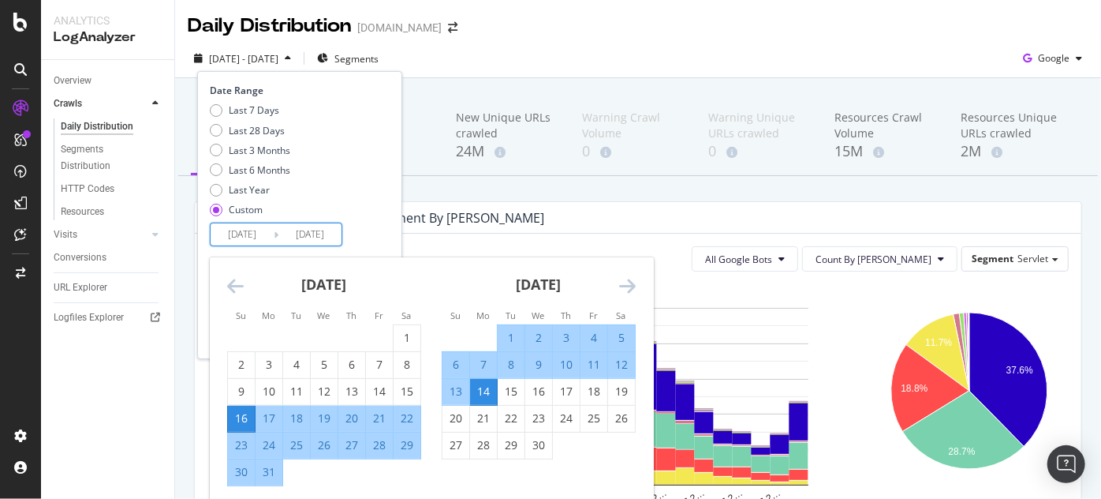
click at [626, 285] on icon "Move forward to switch to the next month." at bounding box center [627, 285] width 17 height 19
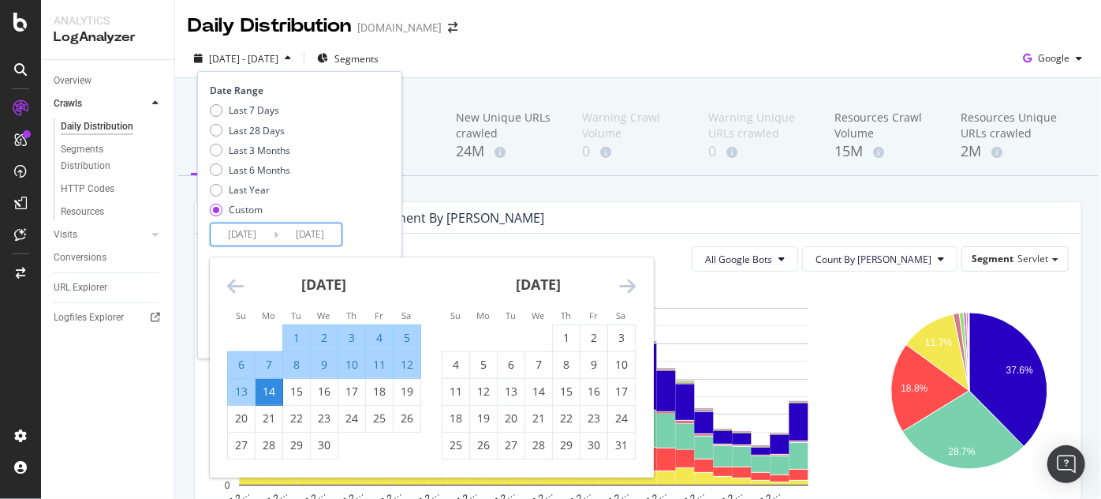
click at [626, 285] on icon "Move forward to switch to the next month." at bounding box center [627, 285] width 17 height 19
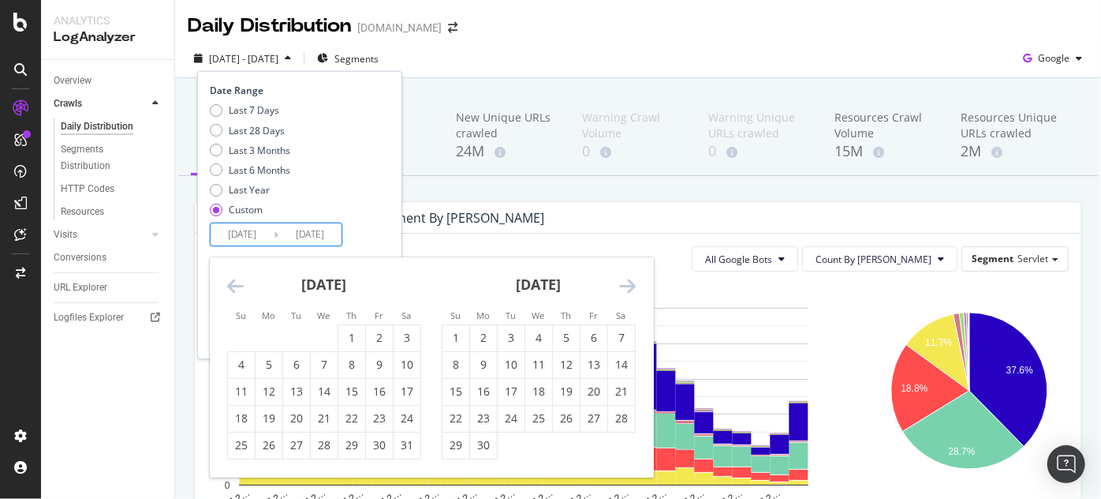
click at [626, 285] on icon "Move forward to switch to the next month." at bounding box center [627, 285] width 17 height 19
click at [566, 339] on div "3" at bounding box center [566, 338] width 27 height 16
type input "2025/07/03"
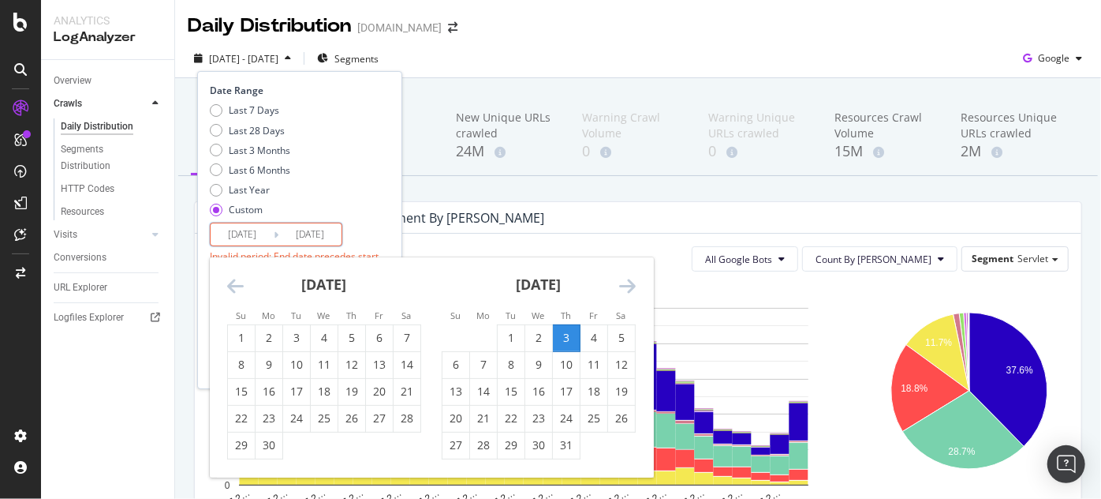
click at [633, 290] on icon "Move forward to switch to the next month." at bounding box center [627, 285] width 17 height 19
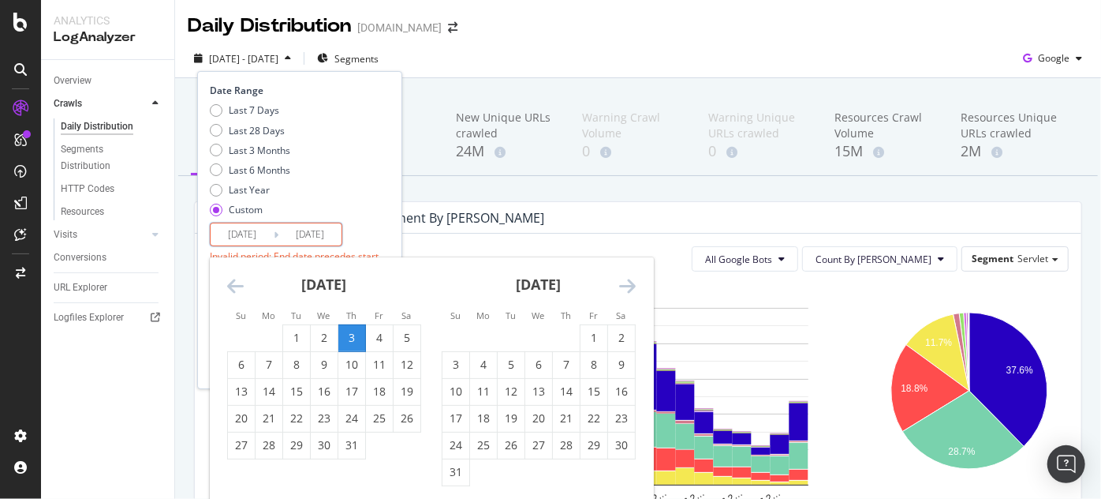
click at [633, 290] on icon "Move forward to switch to the next month." at bounding box center [627, 285] width 17 height 19
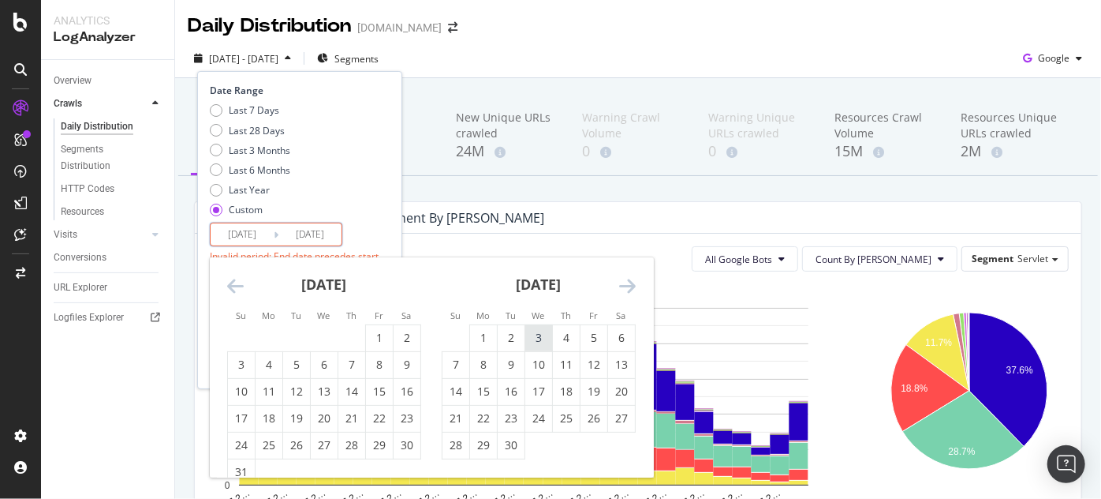
click at [547, 335] on div "3" at bounding box center [538, 338] width 27 height 16
type input "2025/09/03"
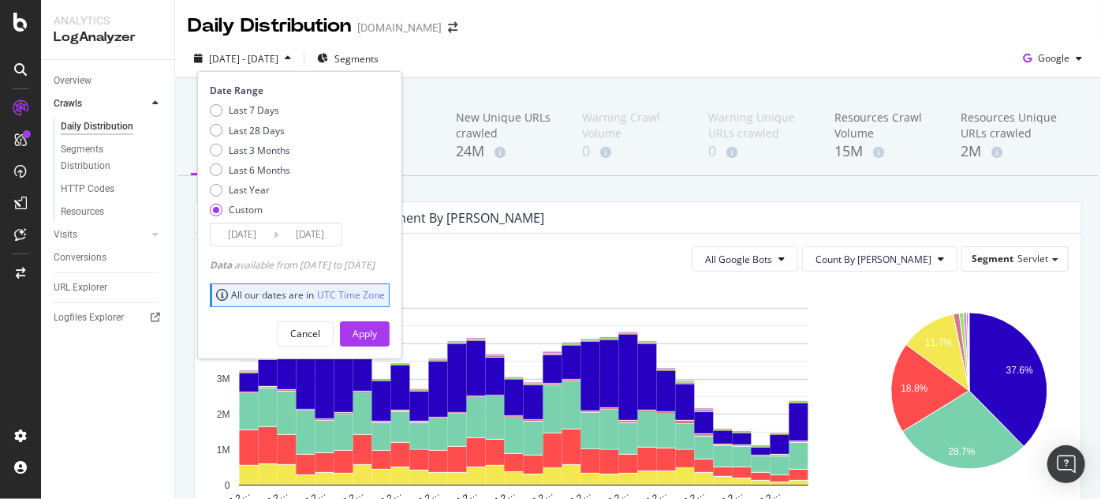
click at [377, 329] on div "Apply" at bounding box center [365, 333] width 24 height 13
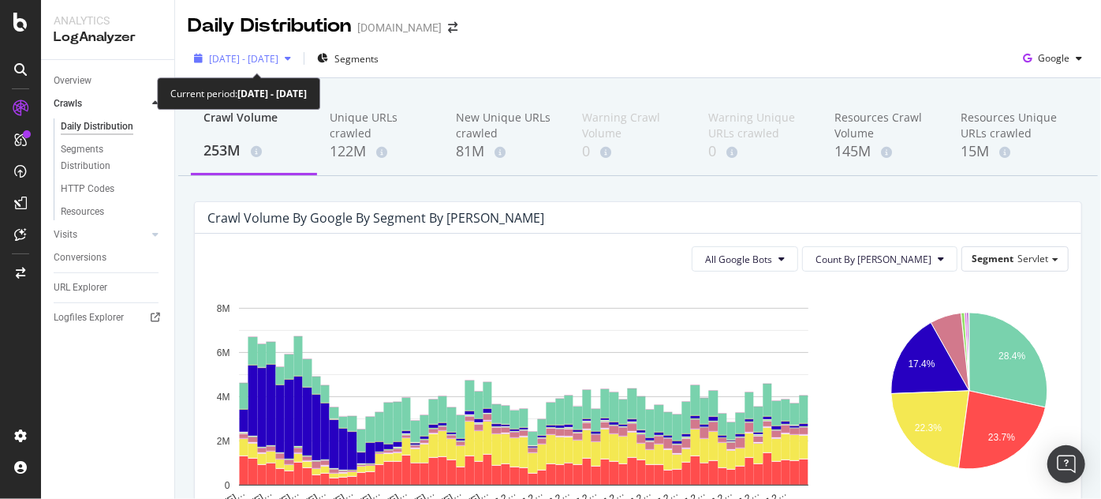
click at [278, 66] on div "2025 Jul. 3rd - Sep. 3rd" at bounding box center [243, 59] width 110 height 24
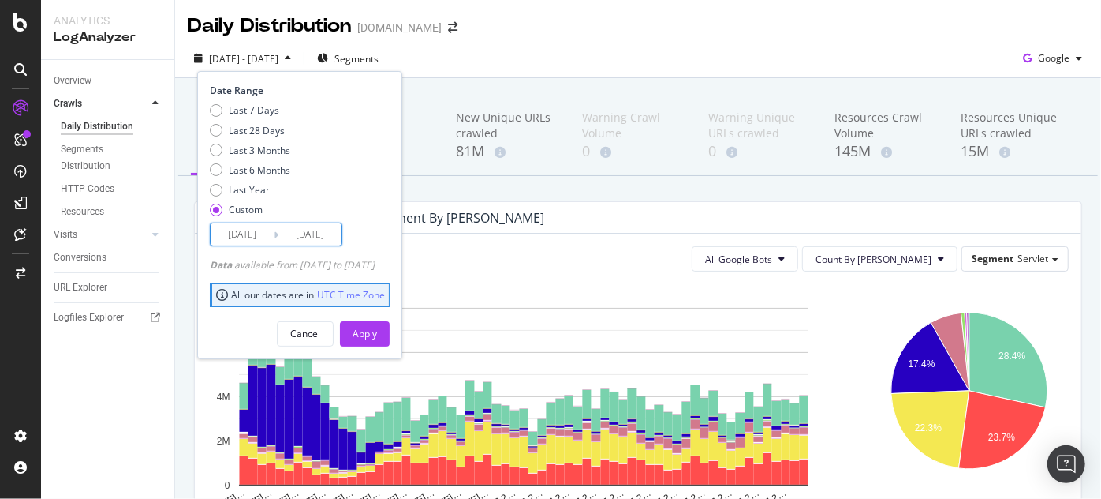
click at [260, 237] on input "2025/07/03" at bounding box center [242, 234] width 63 height 22
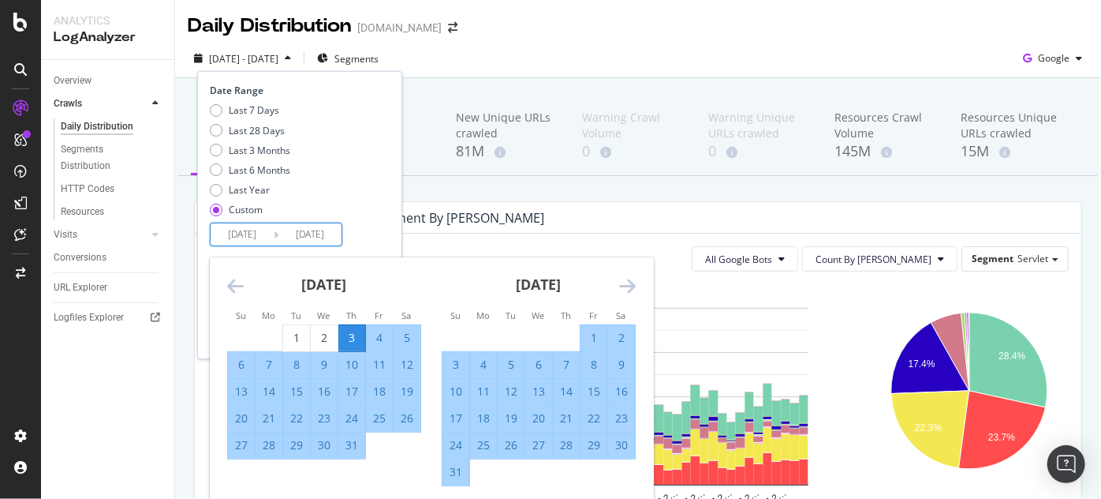
click at [239, 287] on icon "Move backward to switch to the previous month." at bounding box center [235, 285] width 17 height 19
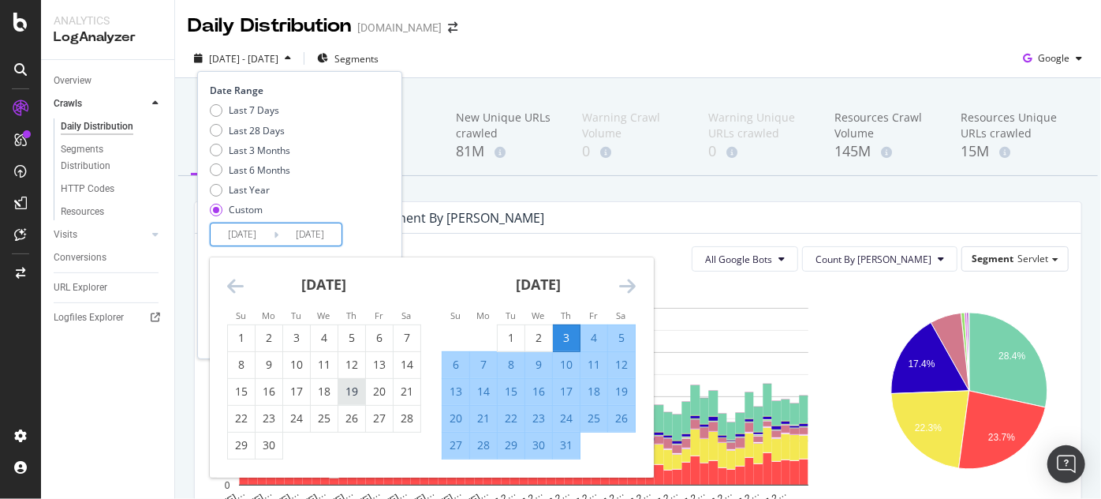
click at [352, 390] on div "19" at bounding box center [351, 391] width 27 height 16
type input "2025/06/19"
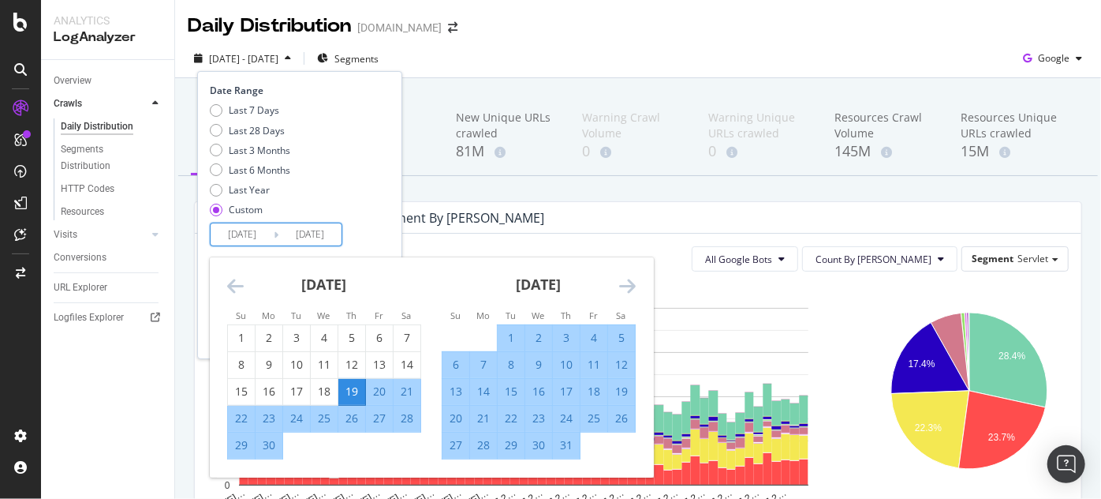
click at [386, 224] on div "Date Range Last 7 Days Last 28 Days Last 3 Months Last 6 Months Last Year Custo…" at bounding box center [298, 165] width 176 height 163
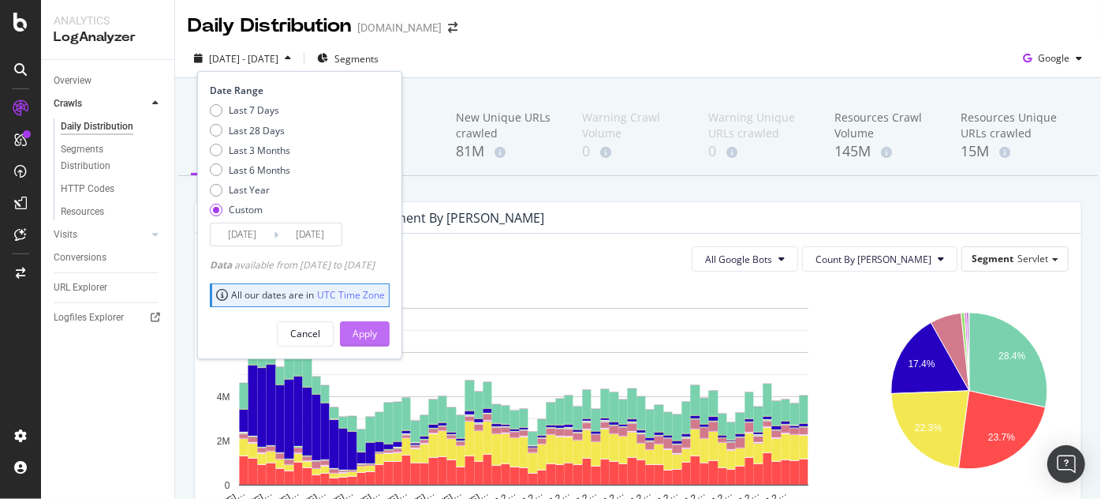
click at [377, 333] on div "Apply" at bounding box center [365, 333] width 24 height 13
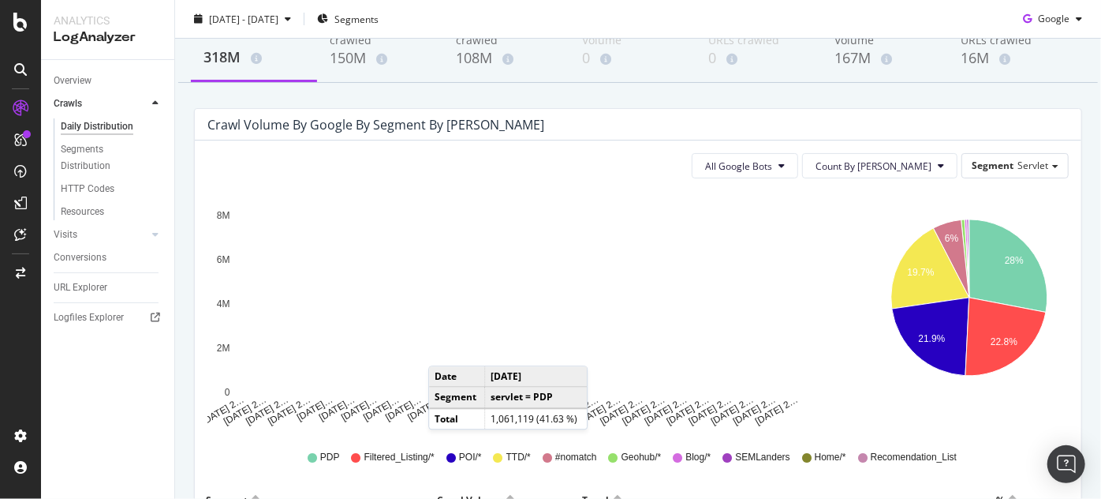
scroll to position [95, 0]
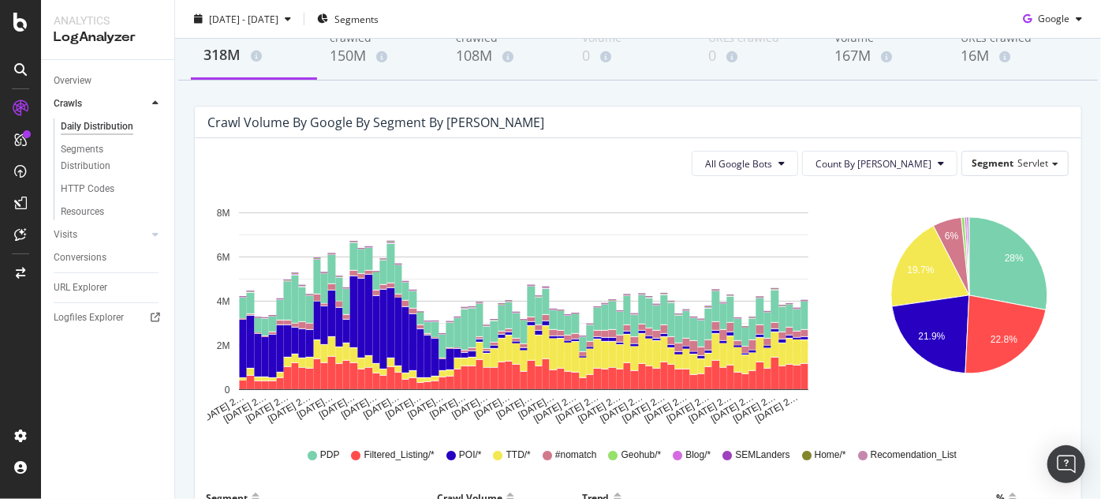
click at [795, 148] on div "All Google Bots Count By Day Segment Servlet Hold CTRL while clicking to filter…" at bounding box center [638, 476] width 887 height 676
click at [772, 160] on span "All Google Bots" at bounding box center [738, 163] width 67 height 13
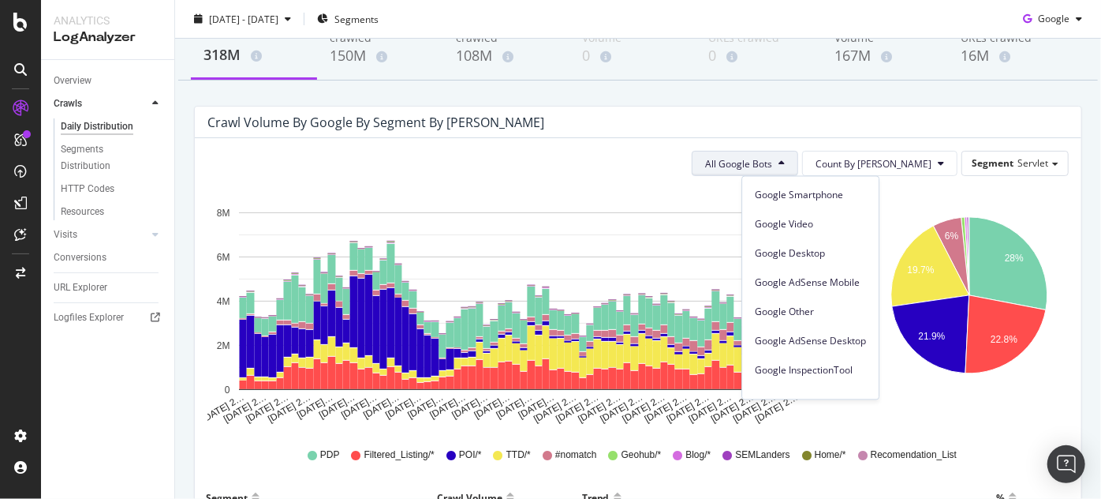
scroll to position [133, 0]
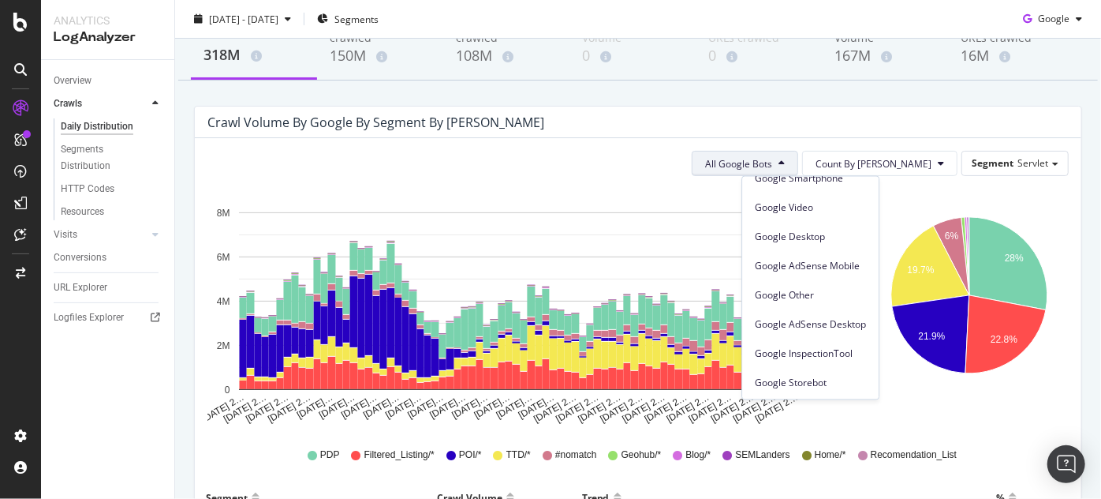
click at [803, 284] on div "Google Other" at bounding box center [810, 294] width 136 height 23
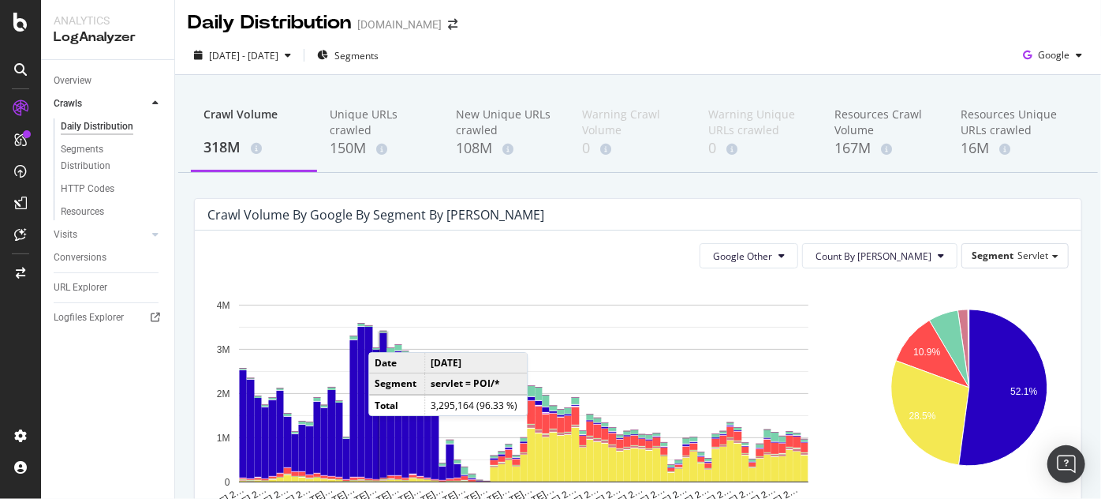
scroll to position [0, 0]
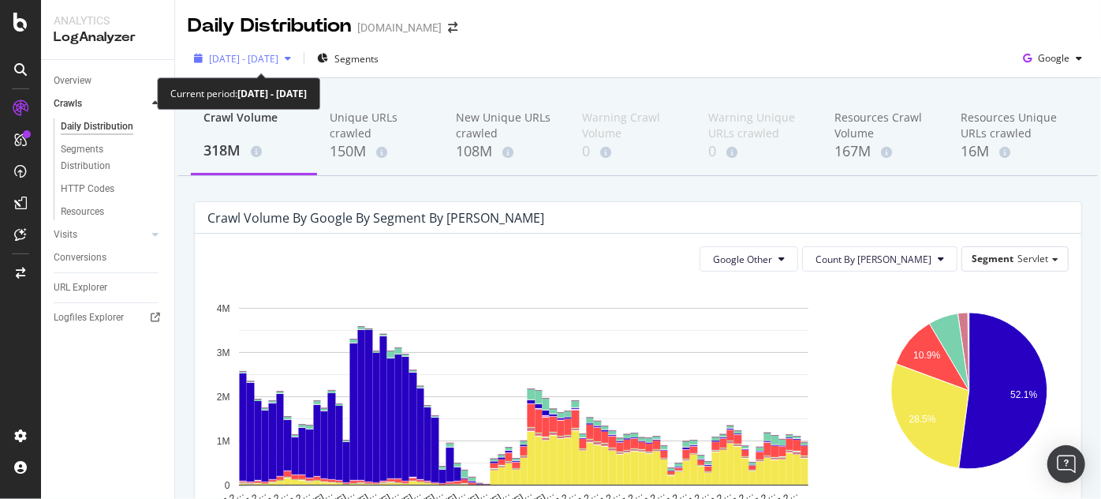
click at [267, 65] on div "[DATE] - [DATE]" at bounding box center [243, 59] width 110 height 24
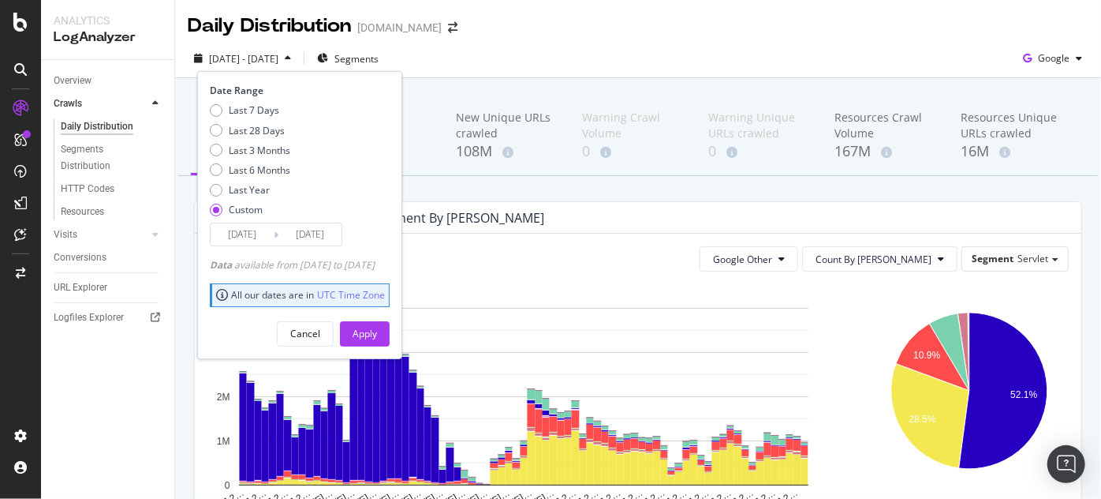
click at [493, 31] on div "Daily Distribution www.viator.com" at bounding box center [638, 19] width 926 height 39
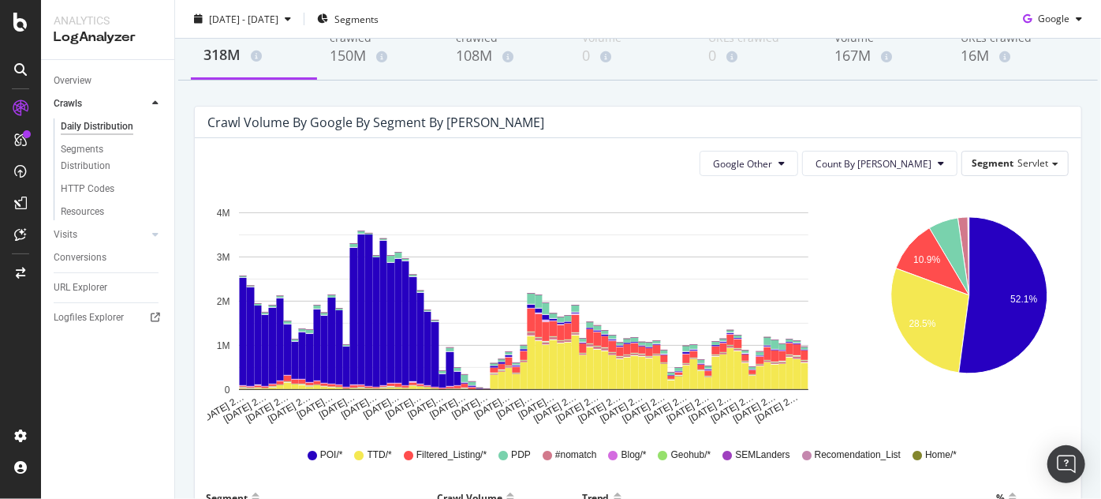
scroll to position [191, 0]
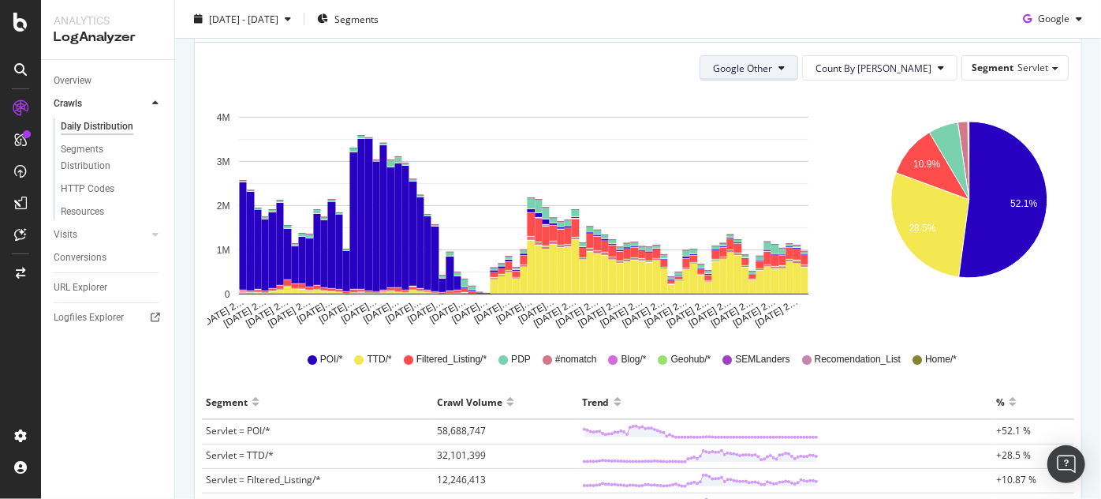
drag, startPoint x: 801, startPoint y: 77, endPoint x: 786, endPoint y: 76, distance: 15.1
click at [798, 77] on button "Google Other" at bounding box center [749, 67] width 99 height 25
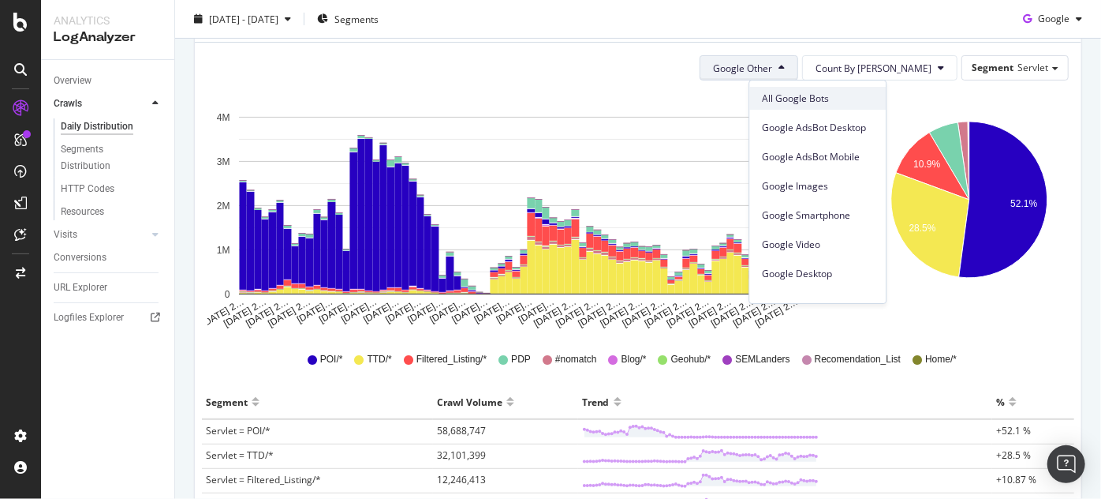
click at [787, 103] on span "All Google Bots" at bounding box center [817, 99] width 111 height 14
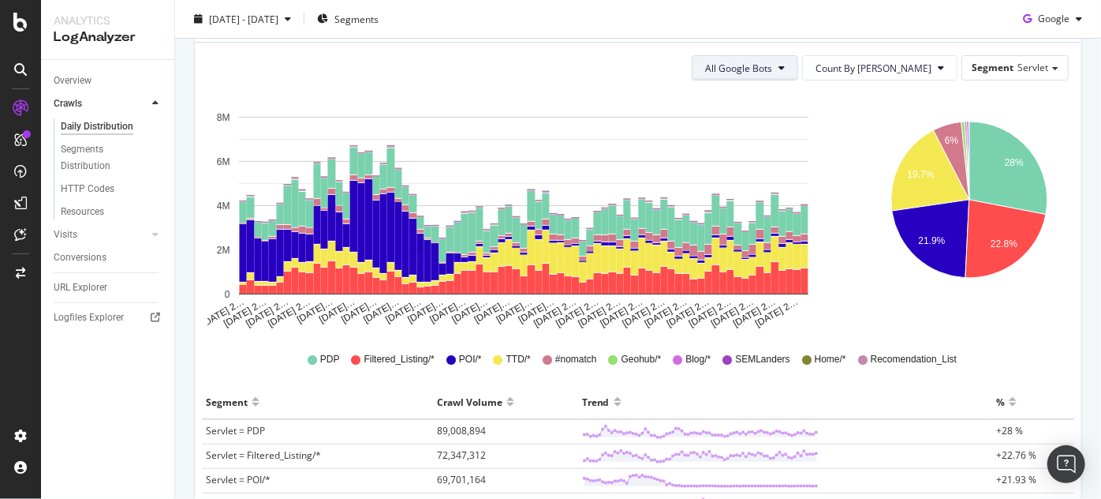
click at [793, 59] on button "All Google Bots" at bounding box center [745, 67] width 106 height 25
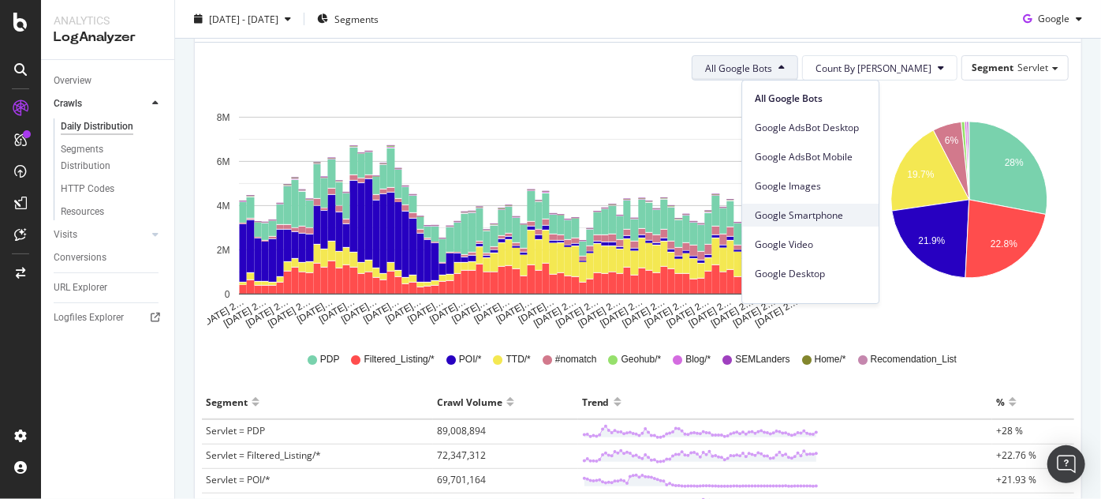
click at [808, 216] on span "Google Smartphone" at bounding box center [810, 215] width 111 height 14
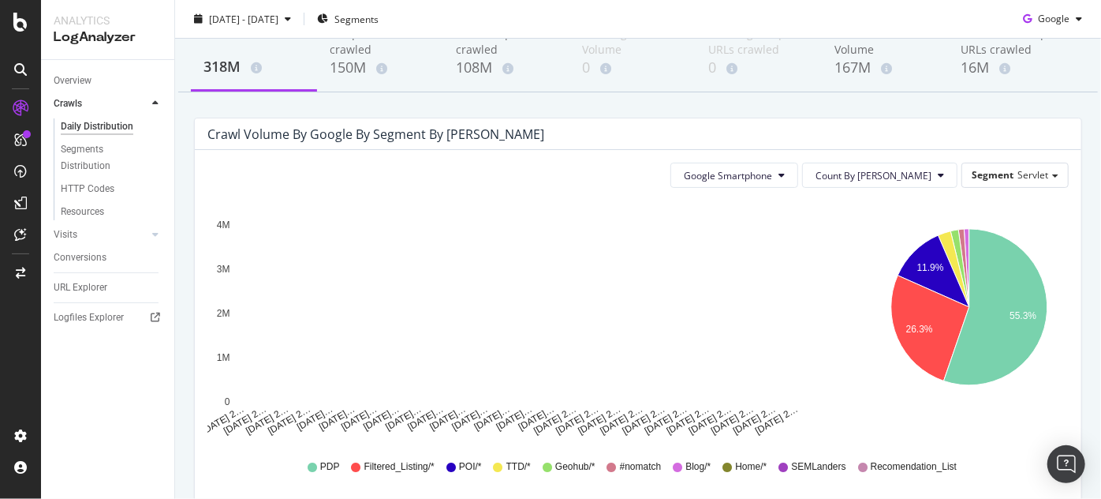
scroll to position [95, 0]
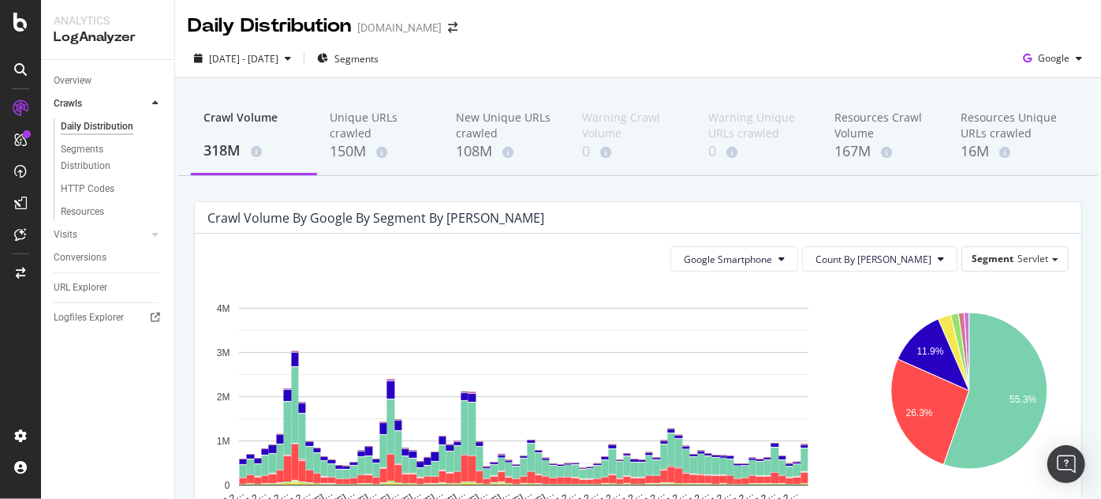
scroll to position [95, 0]
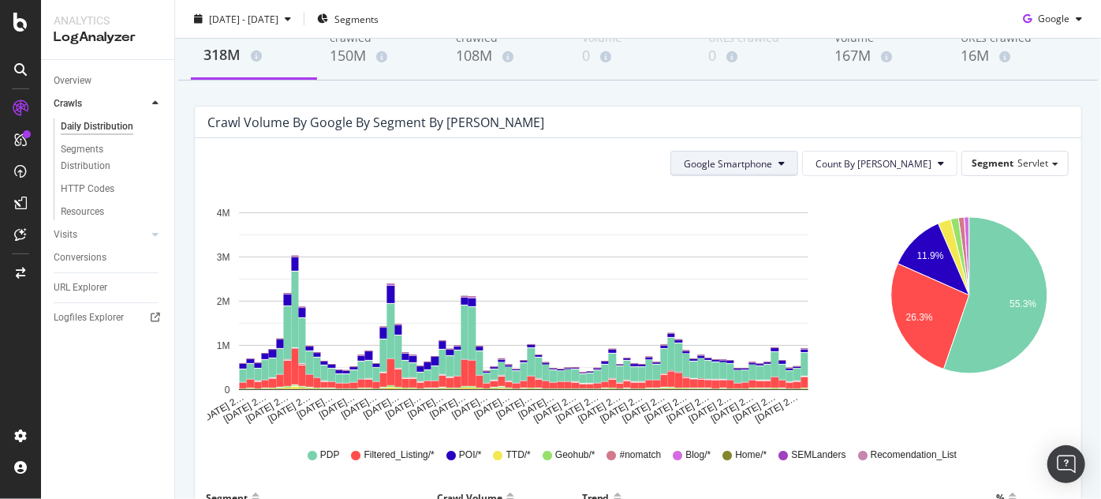
click at [792, 154] on button "Google Smartphone" at bounding box center [735, 163] width 128 height 25
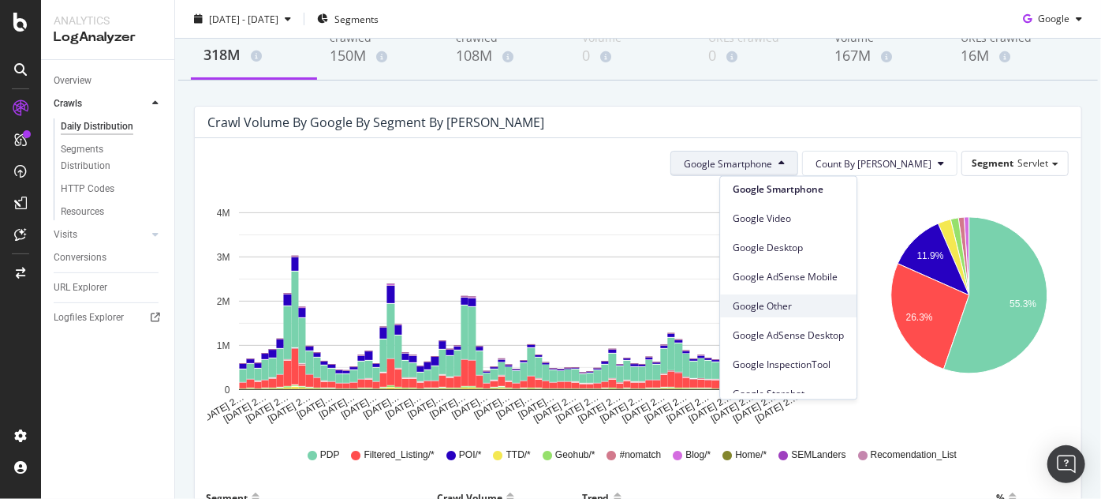
scroll to position [133, 0]
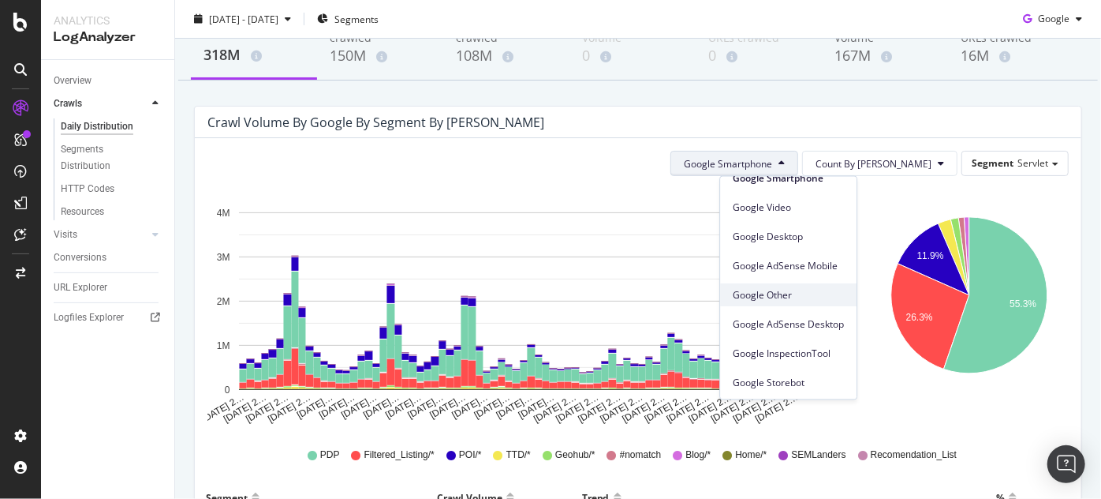
click at [786, 298] on span "Google Other" at bounding box center [788, 294] width 111 height 14
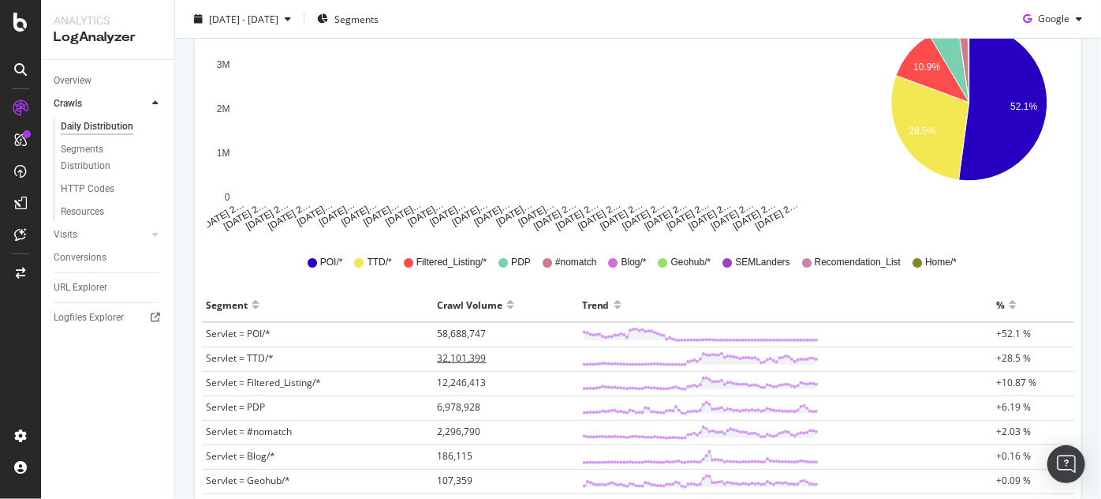
scroll to position [286, 0]
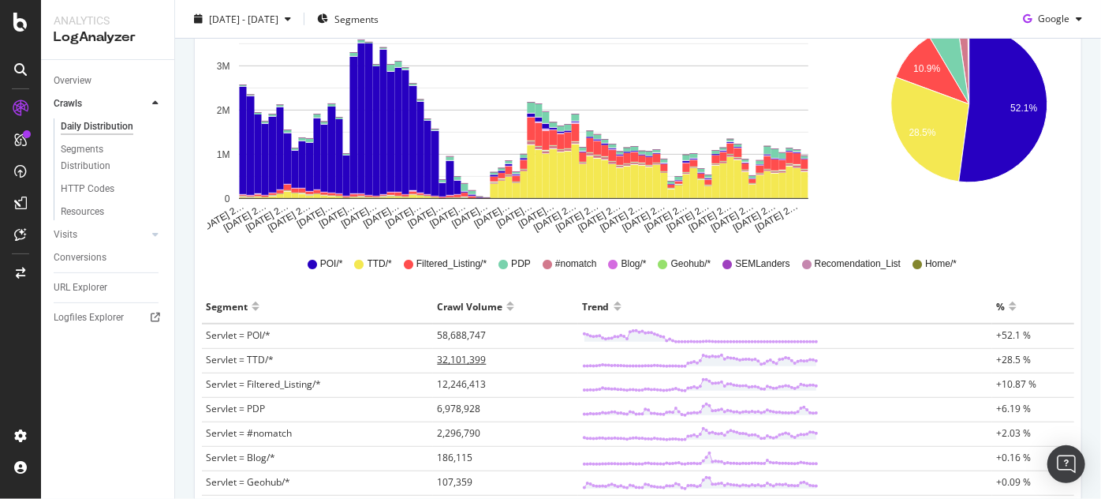
click at [476, 361] on span "32,101,399" at bounding box center [461, 359] width 49 height 13
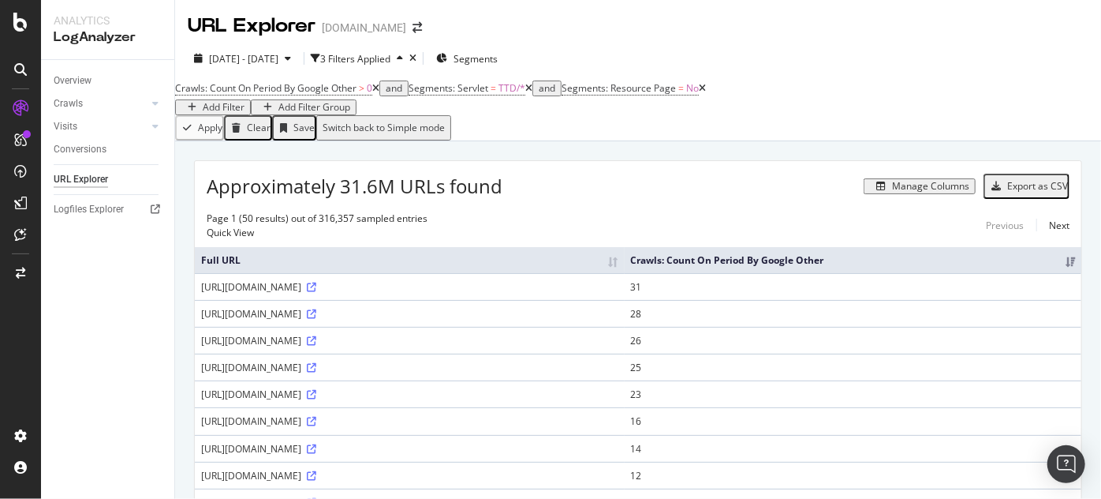
click at [245, 102] on div "Add Filter" at bounding box center [224, 107] width 42 height 11
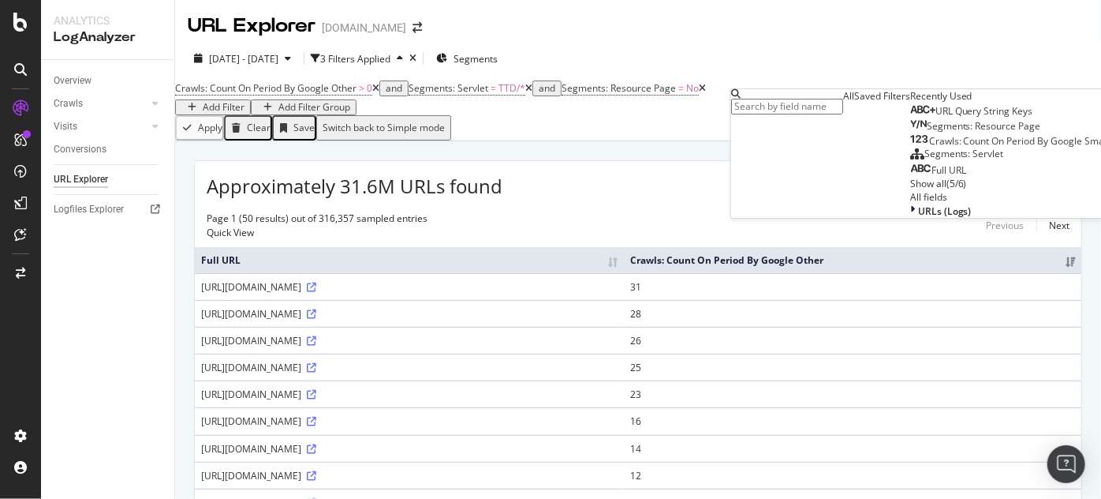
click at [936, 118] on span "URL Query String Keys" at bounding box center [985, 110] width 98 height 13
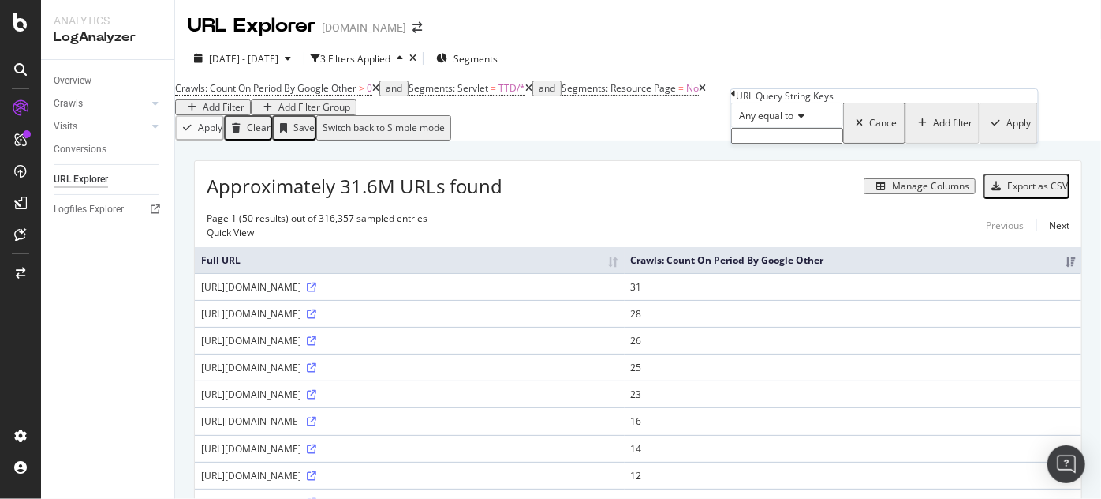
click at [794, 122] on span "Any equal to" at bounding box center [766, 115] width 54 height 13
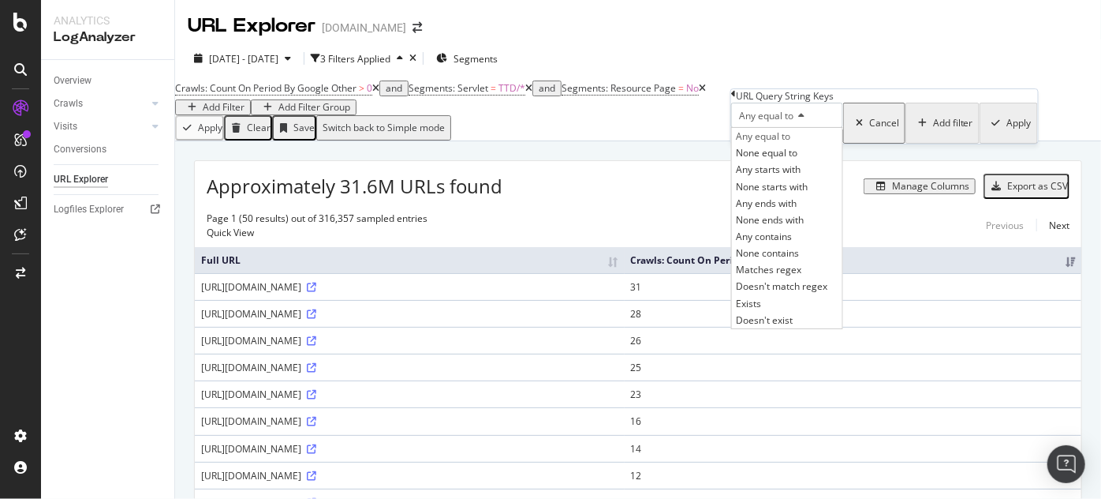
click at [843, 128] on div "Any equal to" at bounding box center [787, 115] width 112 height 25
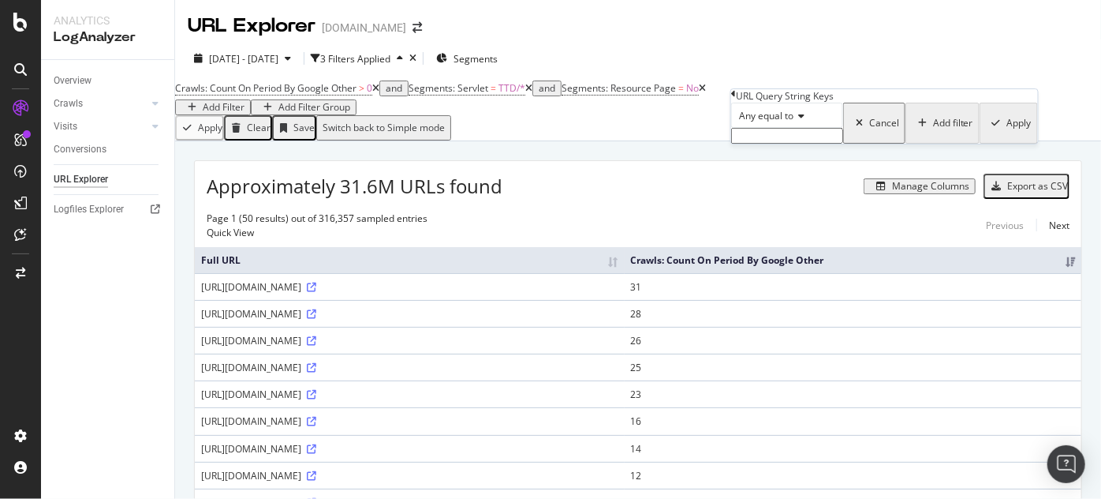
click at [809, 144] on input "text" at bounding box center [787, 136] width 112 height 16
click at [794, 122] on span "Any equal to" at bounding box center [766, 115] width 54 height 13
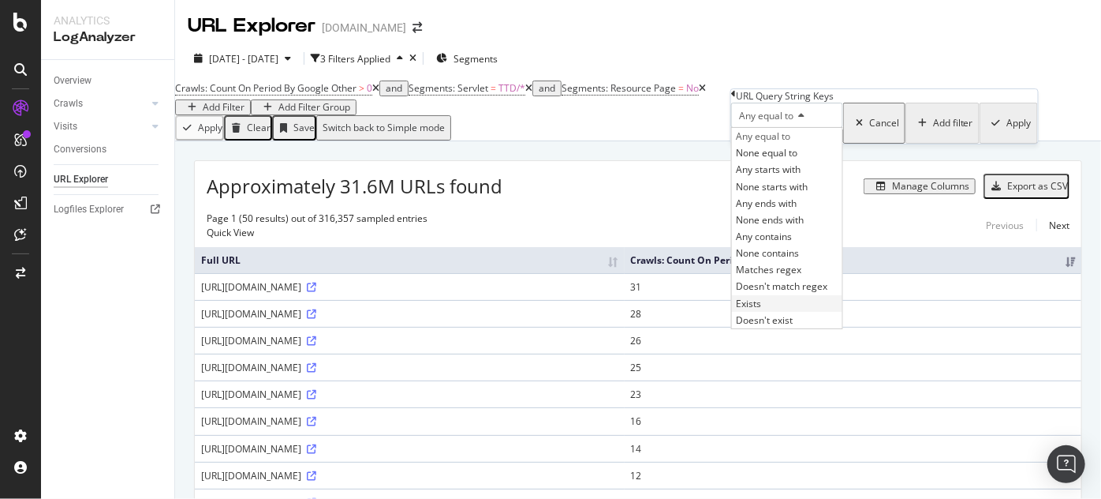
click at [783, 312] on div "Exists" at bounding box center [787, 303] width 110 height 17
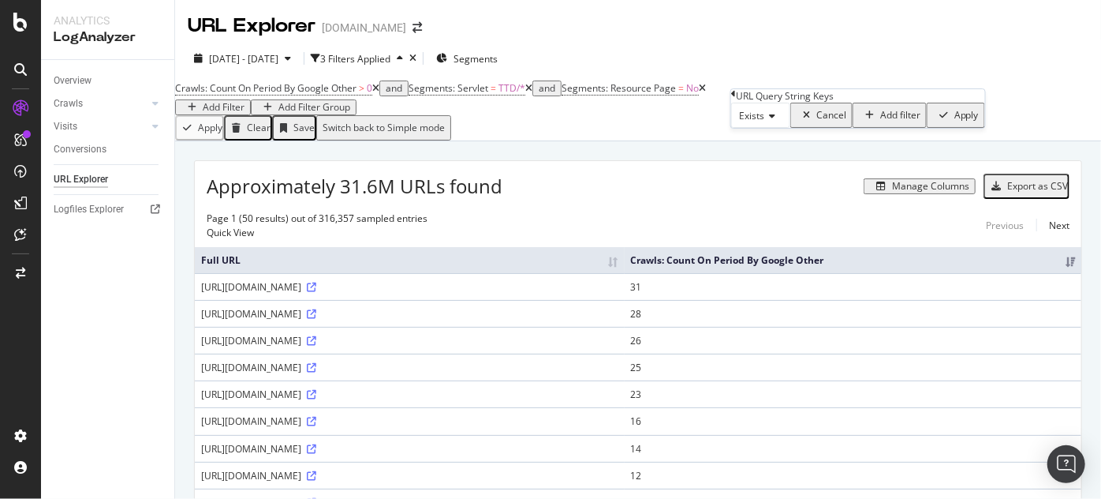
click at [955, 121] on div "Apply" at bounding box center [967, 115] width 24 height 11
